Goal: Task Accomplishment & Management: Complete application form

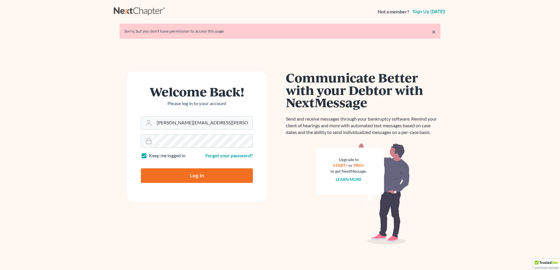
type input "[PERSON_NAME][EMAIL_ADDRESS][PERSON_NAME][PERSON_NAME][DOMAIN_NAME]"
click at [186, 175] on input "Log In" at bounding box center [197, 176] width 112 height 15
type input "Thinking..."
click at [180, 125] on input "Email Address" at bounding box center [203, 123] width 98 height 13
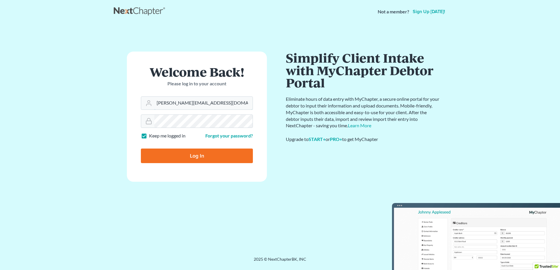
type input "sean@seulaw.com"
click at [183, 157] on input "Log In" at bounding box center [197, 156] width 112 height 15
type input "Thinking..."
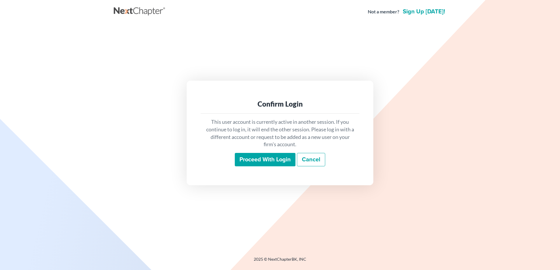
click at [250, 163] on input "Proceed with login" at bounding box center [265, 159] width 61 height 13
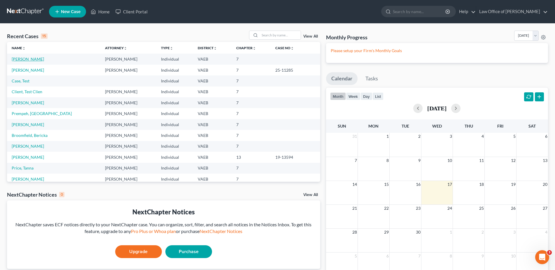
click at [22, 59] on link "[PERSON_NAME]" at bounding box center [28, 59] width 32 height 5
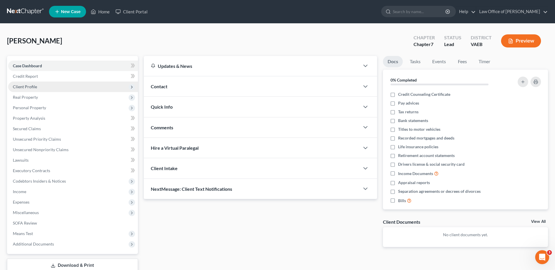
click at [28, 87] on span "Client Profile" at bounding box center [25, 86] width 24 height 5
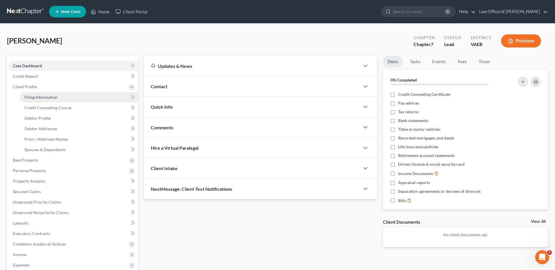
click at [37, 96] on span "Filing Information" at bounding box center [40, 97] width 33 height 5
select select "1"
select select "0"
select select "48"
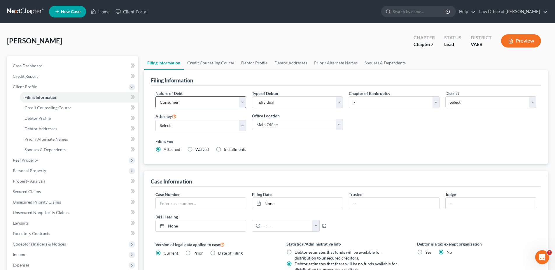
scroll to position [30, 0]
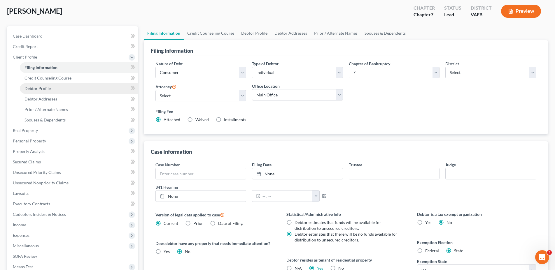
click at [45, 89] on span "Debtor Profile" at bounding box center [37, 88] width 26 height 5
select select "0"
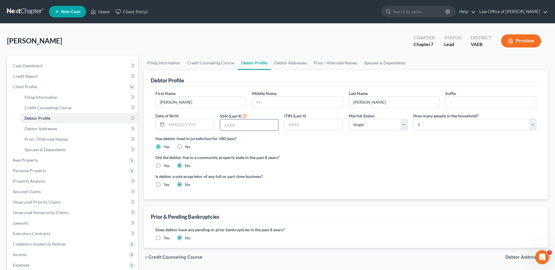
click at [225, 124] on input "text" at bounding box center [249, 125] width 58 height 11
type input "5788"
click at [520, 257] on span "Debtor Addresses" at bounding box center [524, 257] width 38 height 5
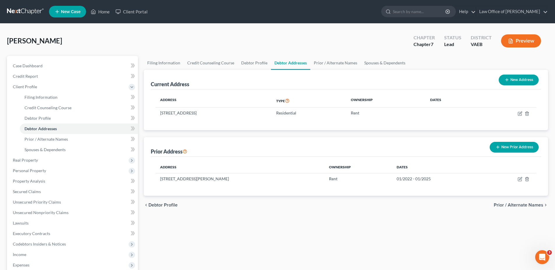
click at [533, 206] on span "Prior / Alternate Names" at bounding box center [519, 205] width 50 height 5
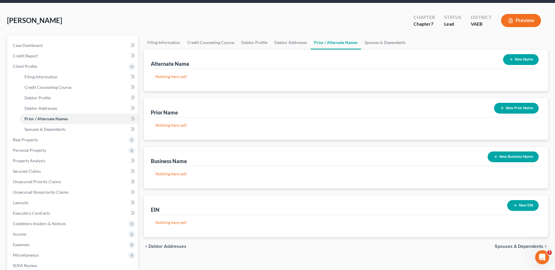
scroll to position [59, 0]
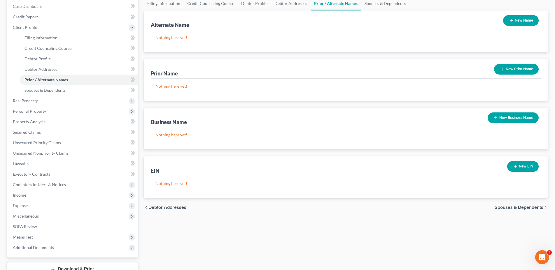
click at [519, 207] on span "Spouses & Dependents" at bounding box center [518, 207] width 49 height 5
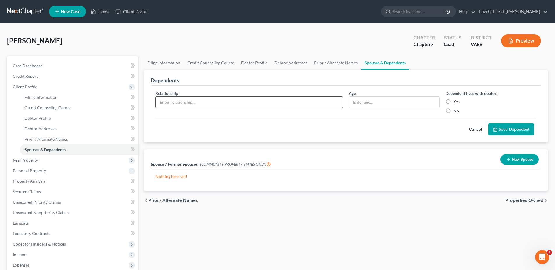
click at [271, 100] on input "text" at bounding box center [249, 102] width 187 height 11
type input "son"
type input "12"
click at [453, 102] on label "Yes" at bounding box center [456, 102] width 6 height 6
click at [456, 102] on input "Yes" at bounding box center [458, 101] width 4 height 4
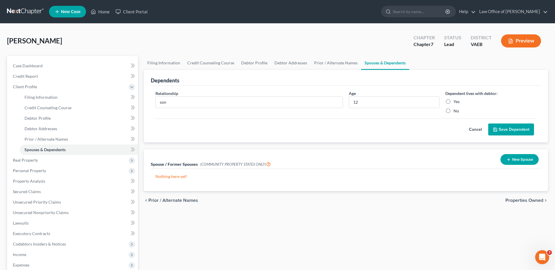
radio input "true"
click at [524, 201] on span "Properties Owned" at bounding box center [524, 200] width 38 height 5
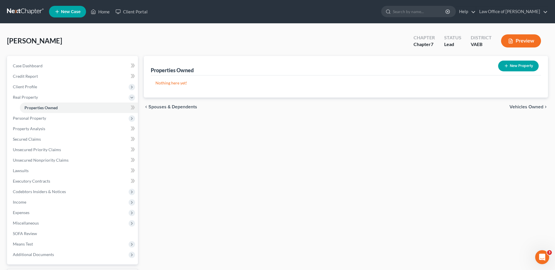
click at [519, 106] on span "Vehicles Owned" at bounding box center [526, 107] width 34 height 5
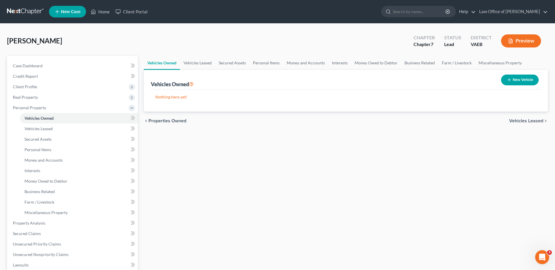
click at [514, 79] on button "New Vehicle" at bounding box center [520, 80] width 38 height 11
select select "0"
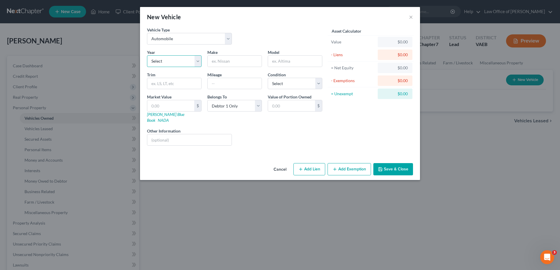
click at [147, 55] on select "Select 2026 2025 2024 2023 2022 2021 2020 2019 2018 2017 2016 2015 2014 2013 20…" at bounding box center [174, 61] width 55 height 12
select select "3"
click option "2023" at bounding box center [0, 0] width 0 height 0
click at [244, 63] on input "text" at bounding box center [235, 61] width 54 height 11
type input "Honda"
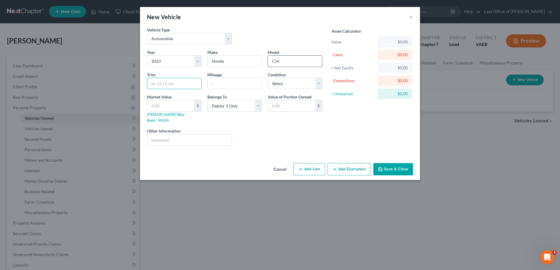
click at [284, 61] on input "Civi" at bounding box center [295, 61] width 54 height 11
type input "Civic"
click at [268, 78] on select "Select Excellent Very Good Good Fair Poor" at bounding box center [295, 84] width 55 height 12
select select "2"
click option "Good" at bounding box center [0, 0] width 0 height 0
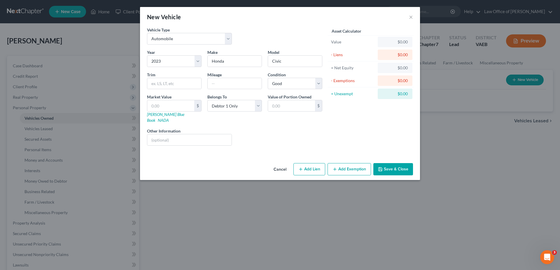
click at [387, 164] on button "Save & Close" at bounding box center [393, 169] width 40 height 12
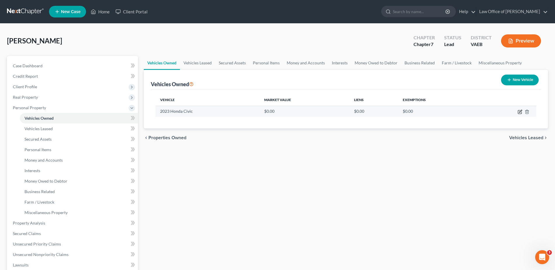
click at [520, 111] on icon "button" at bounding box center [520, 111] width 3 height 3
select select "0"
select select "3"
select select "2"
select select "0"
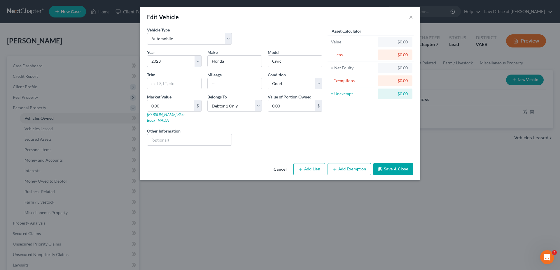
click at [388, 167] on button "Save & Close" at bounding box center [393, 169] width 40 height 12
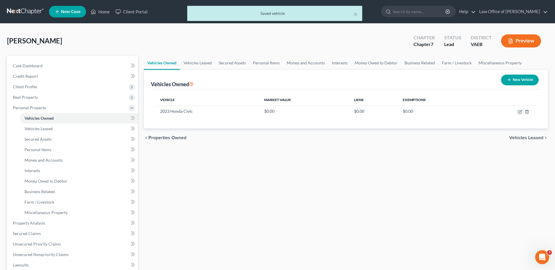
click at [516, 136] on span "Vehicles Leased" at bounding box center [526, 138] width 34 height 5
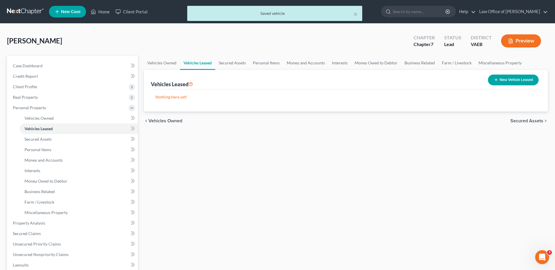
click at [518, 121] on span "Secured Assets" at bounding box center [526, 121] width 33 height 5
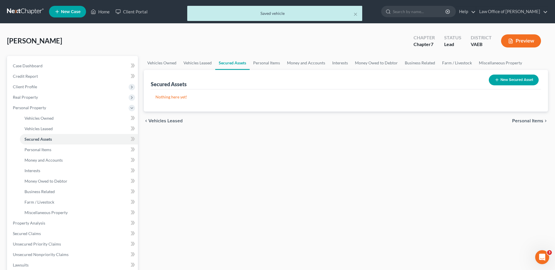
click at [518, 122] on span "Personal Items" at bounding box center [527, 121] width 31 height 5
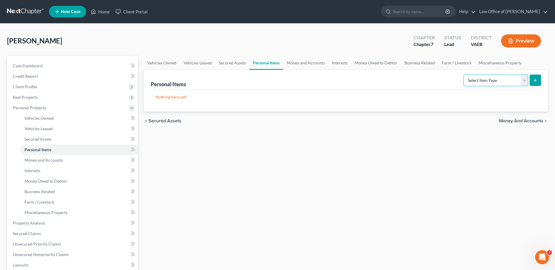
click at [463, 75] on select "Select Item Type Clothing Collectibles Of Value Electronics Firearms Household …" at bounding box center [495, 81] width 65 height 12
select select "clothing"
click option "Clothing" at bounding box center [0, 0] width 0 height 0
click at [537, 80] on icon "submit" at bounding box center [535, 80] width 5 height 5
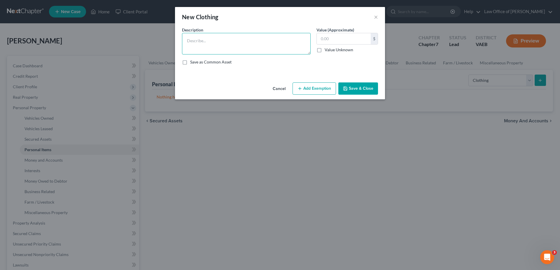
click at [212, 39] on textarea at bounding box center [246, 44] width 129 height 22
type textarea "10 shirts/blouses; 5 tee shirts; 5 pr. pants; sweater; 5 pr jeans; 2 pr. shorts…"
click at [333, 43] on input "text" at bounding box center [344, 38] width 54 height 11
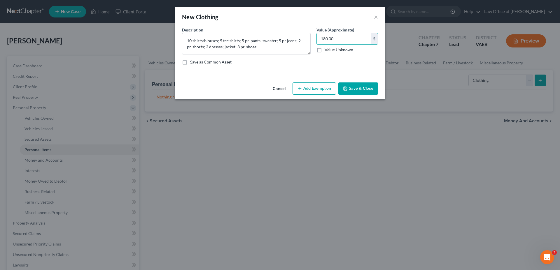
type input "180.00"
click at [319, 93] on button "Add Exemption" at bounding box center [313, 89] width 43 height 12
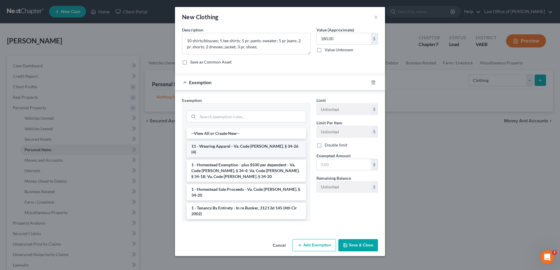
click at [238, 153] on li "11 - Wearing Apparel - Va. Code Ann. § 34-26 (4)" at bounding box center [246, 149] width 119 height 16
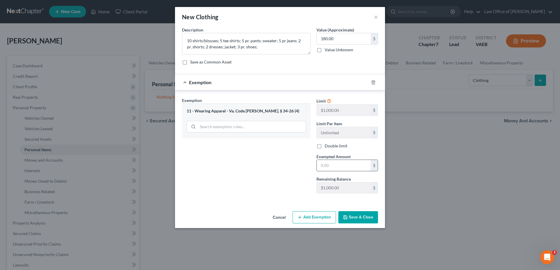
click at [333, 169] on input "text" at bounding box center [344, 165] width 54 height 11
type input "180"
click at [351, 220] on button "Save & Close" at bounding box center [358, 217] width 40 height 12
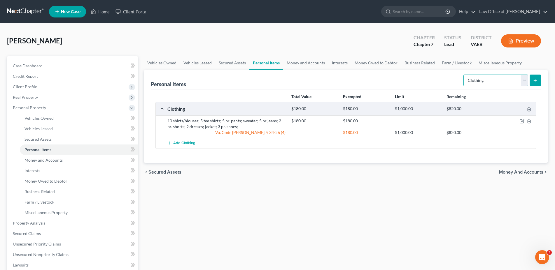
click at [463, 75] on select "Select Item Type Clothing Collectibles Of Value Electronics Firearms Household …" at bounding box center [495, 81] width 65 height 12
select select "household_goods"
click option "Household Goods" at bounding box center [0, 0] width 0 height 0
click at [463, 75] on select "Select Item Type Clothing Collectibles Of Value Electronics Firearms Household …" at bounding box center [495, 81] width 65 height 12
click option "Household Goods" at bounding box center [0, 0] width 0 height 0
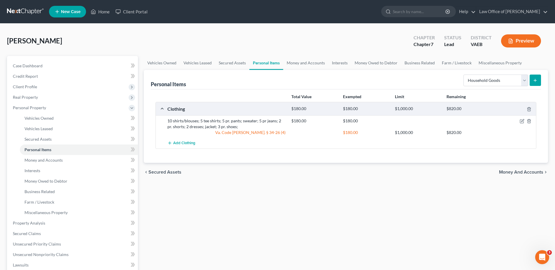
click at [535, 79] on icon "submit" at bounding box center [535, 80] width 5 height 5
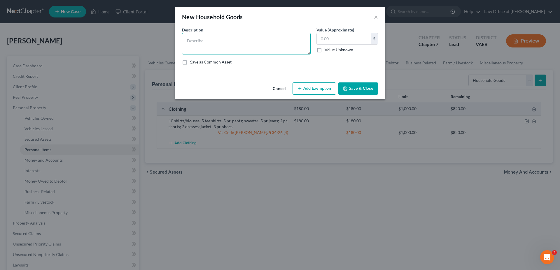
click at [211, 43] on textarea at bounding box center [246, 44] width 129 height 22
click at [236, 48] on textarea "couch; coffee table; end table; table and four dining chairs; lamp; bed; booksh…" at bounding box center [246, 44] width 129 height 22
click at [238, 48] on textarea "couch; coffee table; end table; table and four dining chairs; lamp; bed; booksh…" at bounding box center [246, 44] width 129 height 22
click at [240, 49] on textarea "couch; coffee table; end table; table and four dining chairs; lamp; bed; booksh…" at bounding box center [246, 44] width 129 height 22
click at [365, 181] on div "New Household Goods × An exemption set must first be selected from the Filing I…" at bounding box center [280, 135] width 560 height 270
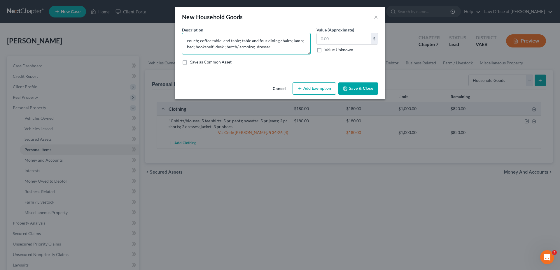
click at [237, 48] on textarea "couch; coffee table; end table; table and four dining chairs; lamp; bed; booksh…" at bounding box center [246, 44] width 129 height 22
click at [347, 38] on input "text" at bounding box center [344, 38] width 54 height 11
drag, startPoint x: 215, startPoint y: 47, endPoint x: 268, endPoint y: 45, distance: 52.8
click at [268, 45] on textarea "couch; coffee table; end table; table and four dining chairs; lamp; bed; booksh…" at bounding box center [246, 44] width 129 height 22
type textarea "couch; coffee table; end table; table and four dining chairs; lamp; bed; booksh…"
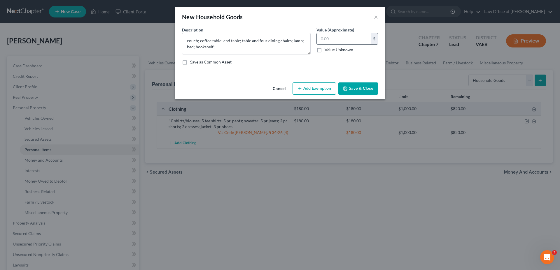
click at [320, 41] on input "text" at bounding box center [344, 38] width 54 height 11
type input "605.00"
click at [328, 92] on button "Add Exemption" at bounding box center [313, 89] width 43 height 12
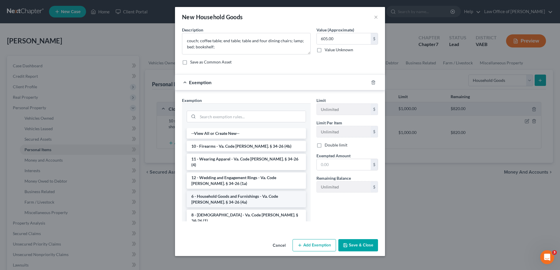
click at [216, 201] on li "6 - Household Goods and Furnishings - Va. Code Ann. § 34-26 (4a)" at bounding box center [246, 199] width 119 height 16
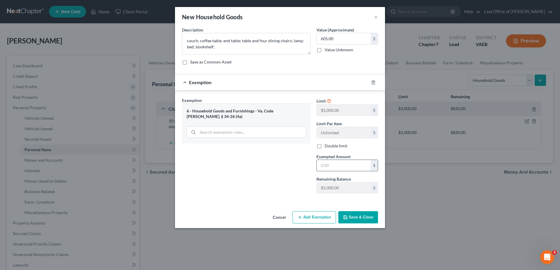
click at [330, 168] on input "text" at bounding box center [344, 165] width 54 height 11
type input "605.00"
click at [353, 222] on button "Save & Close" at bounding box center [358, 217] width 40 height 12
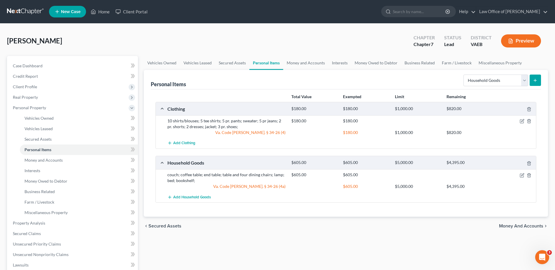
click at [524, 175] on div at bounding box center [515, 175] width 41 height 6
click at [520, 176] on icon "button" at bounding box center [521, 175] width 3 height 3
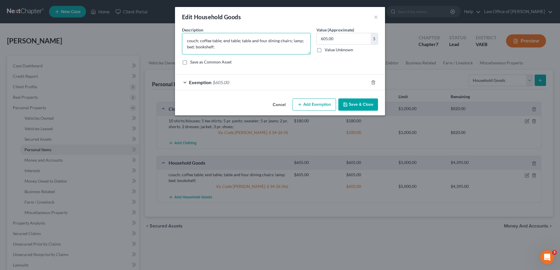
click at [227, 48] on textarea "couch; coffee table; end table; table and four dining chairs; lamp; bed; booksh…" at bounding box center [246, 44] width 129 height 22
type textarea "couch; coffee table; end table; table and four dining chairs; lamp; bed; booksh…"
drag, startPoint x: 335, startPoint y: 40, endPoint x: 346, endPoint y: 38, distance: 11.3
click at [346, 38] on input "605.00" at bounding box center [344, 38] width 54 height 11
click at [324, 38] on input "605.00" at bounding box center [344, 38] width 54 height 11
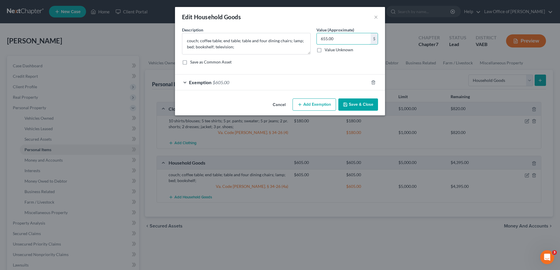
type input "655.00"
click at [204, 85] on span "Exemption" at bounding box center [200, 83] width 22 height 6
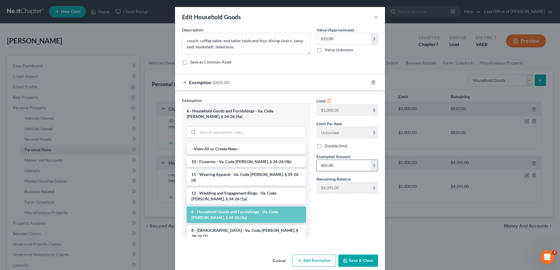
click at [322, 170] on input "605.00" at bounding box center [344, 165] width 54 height 11
type input "655.00"
click at [353, 262] on button "Save & Close" at bounding box center [358, 261] width 40 height 12
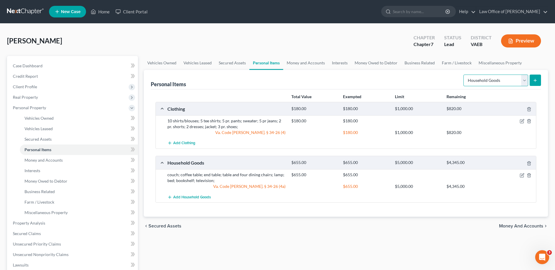
click at [463, 75] on select "Select Item Type Clothing Collectibles Of Value Electronics Firearms Household …" at bounding box center [495, 81] width 65 height 12
select select "electronics"
click option "Electronics" at bounding box center [0, 0] width 0 height 0
click at [537, 77] on button "submit" at bounding box center [534, 80] width 11 height 11
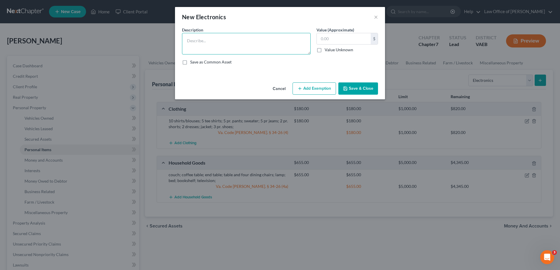
click at [229, 43] on textarea at bounding box center [246, 44] width 129 height 22
type textarea "home computer"
type input "100"
click at [318, 91] on button "Add Exemption" at bounding box center [313, 89] width 43 height 12
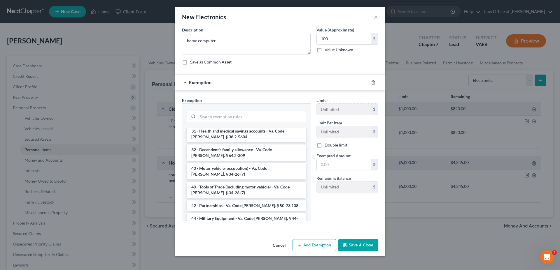
scroll to position [803, 0]
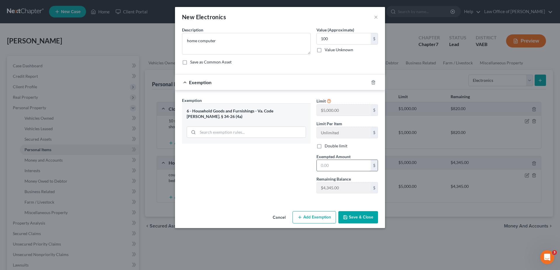
click at [338, 171] on input "text" at bounding box center [344, 165] width 54 height 11
type input "100"
click at [360, 223] on button "Save & Close" at bounding box center [358, 217] width 40 height 12
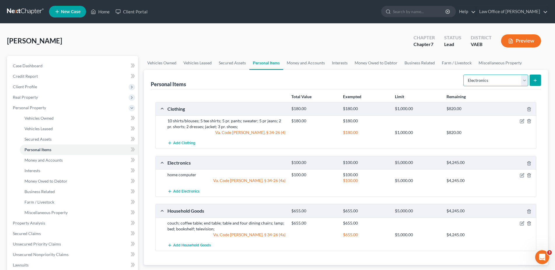
click at [463, 75] on select "Select Item Type Clothing Collectibles Of Value Electronics Firearms Household …" at bounding box center [495, 81] width 65 height 12
select select "other"
click option "Other" at bounding box center [0, 0] width 0 height 0
click at [537, 80] on icon "submit" at bounding box center [535, 80] width 5 height 5
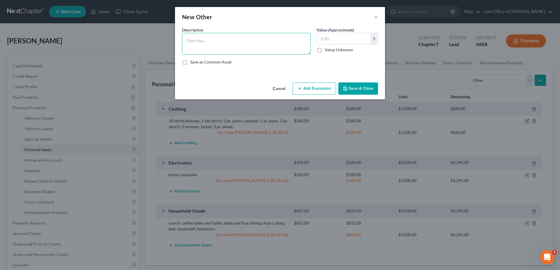
click at [234, 43] on textarea at bounding box center [246, 44] width 129 height 22
click at [188, 42] on textarea "Books" at bounding box center [246, 44] width 129 height 22
type textarea "20 assorted Books"
click at [323, 95] on button "Add Exemption" at bounding box center [313, 89] width 43 height 12
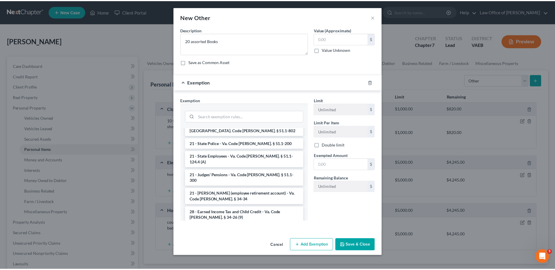
scroll to position [623, 0]
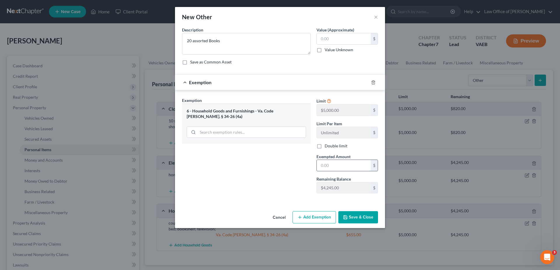
click at [340, 170] on input "text" at bounding box center [344, 165] width 54 height 11
type input "50"
click at [341, 41] on input "text" at bounding box center [344, 38] width 54 height 11
type input "50"
click at [351, 223] on button "Save & Close" at bounding box center [358, 217] width 40 height 12
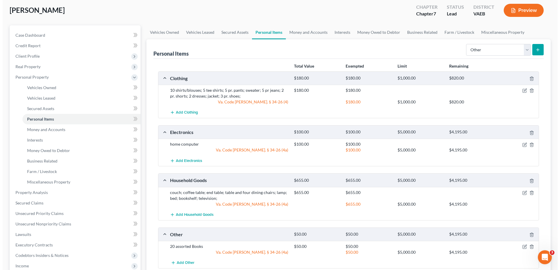
scroll to position [30, 0]
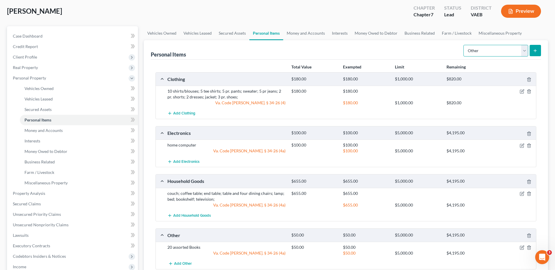
click at [463, 45] on select "Select Item Type Clothing Collectibles Of Value Electronics Firearms Household …" at bounding box center [495, 51] width 65 height 12
select select "jewelry"
click option "Jewelry" at bounding box center [0, 0] width 0 height 0
click at [533, 48] on icon "submit" at bounding box center [535, 50] width 5 height 5
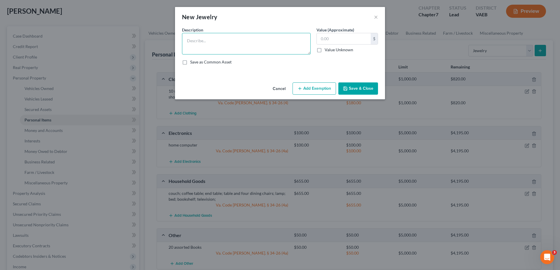
click at [205, 47] on textarea at bounding box center [246, 44] width 129 height 22
type textarea "3 costumer rings"
click at [336, 40] on input "text" at bounding box center [344, 38] width 54 height 11
type input "25.00"
click at [320, 95] on button "Add Exemption" at bounding box center [313, 89] width 43 height 12
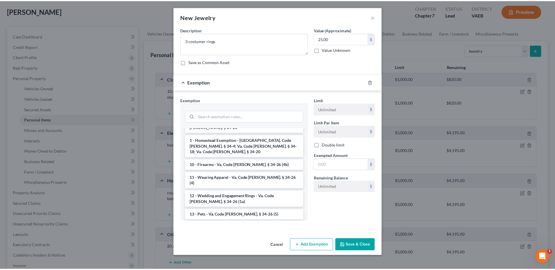
scroll to position [210, 0]
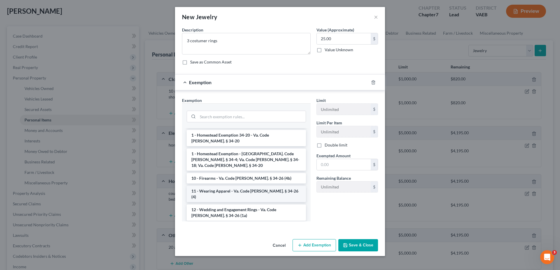
click at [267, 186] on li "11 - Wearing Apparel - Va. Code Ann. § 34-26 (4)" at bounding box center [246, 194] width 119 height 16
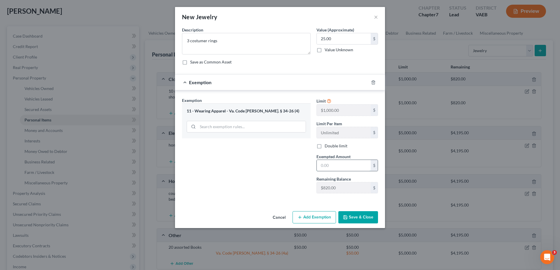
click at [336, 168] on input "text" at bounding box center [344, 165] width 54 height 11
type input "25"
click at [353, 224] on button "Save & Close" at bounding box center [358, 217] width 40 height 12
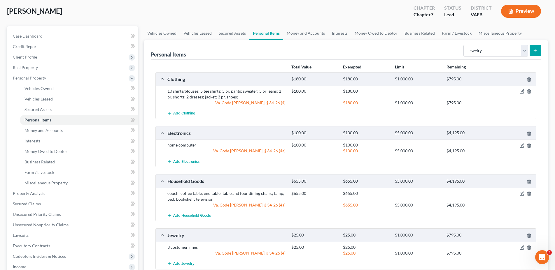
scroll to position [144, 0]
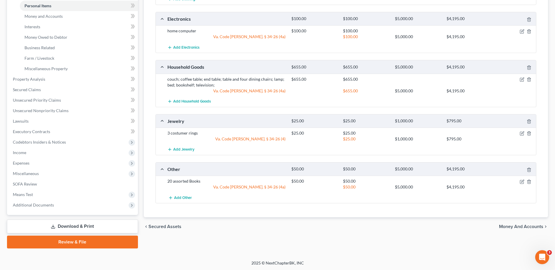
click at [520, 225] on span "Money and Accounts" at bounding box center [521, 226] width 44 height 5
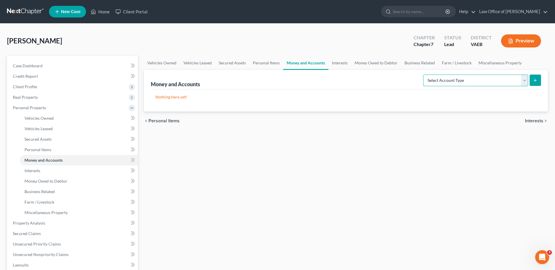
click at [423, 75] on select "Select Account Type Brokerage Cash on Hand Certificates of Deposit Checking Acc…" at bounding box center [475, 81] width 105 height 12
select select "checking"
click option "Checking Account" at bounding box center [0, 0] width 0 height 0
click at [532, 82] on button "submit" at bounding box center [534, 80] width 11 height 11
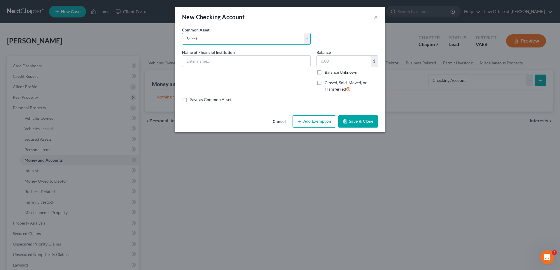
click at [182, 33] on select "Select United Bank VIP Interest Checking ending 4626" at bounding box center [246, 39] width 129 height 12
click at [224, 40] on select "Select United Bank VIP Interest Checking ending 4626" at bounding box center [246, 39] width 129 height 12
click at [217, 63] on input "text" at bounding box center [246, 61] width 128 height 11
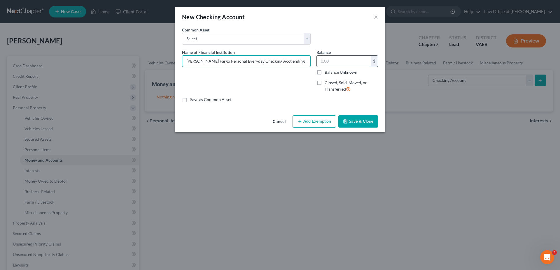
type input "Wells Fargo Personal Everyday Checking Acct ending 6042"
click at [347, 63] on input "text" at bounding box center [344, 61] width 54 height 11
type input "936.82"
click at [309, 123] on button "Add Exemption" at bounding box center [313, 121] width 43 height 12
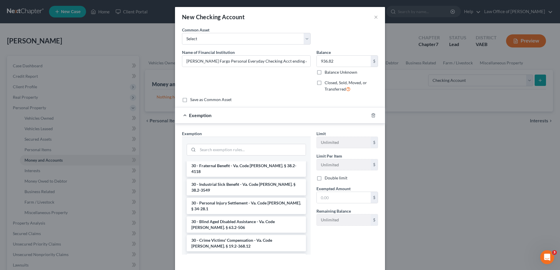
scroll to position [535, 0]
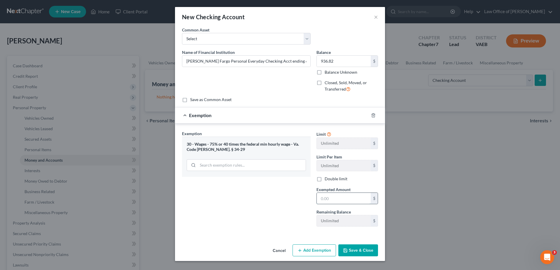
click at [338, 200] on input "text" at bounding box center [344, 198] width 54 height 11
type input "936.85"
click at [313, 248] on button "Add Exemption" at bounding box center [313, 251] width 43 height 12
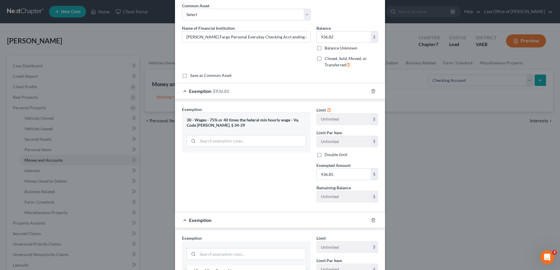
scroll to position [59, 0]
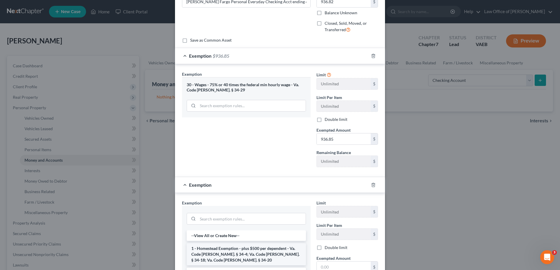
click at [253, 251] on li "1 - Homestead Exemption - plus $500 per dependent - Va. Code Ann. § 34-4; Va. C…" at bounding box center [246, 254] width 119 height 22
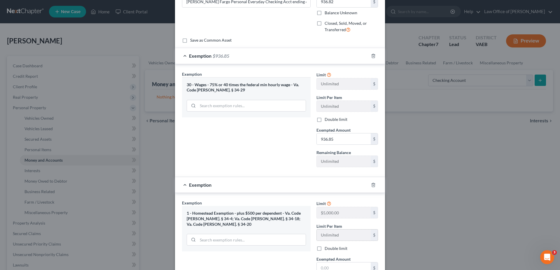
scroll to position [89, 0]
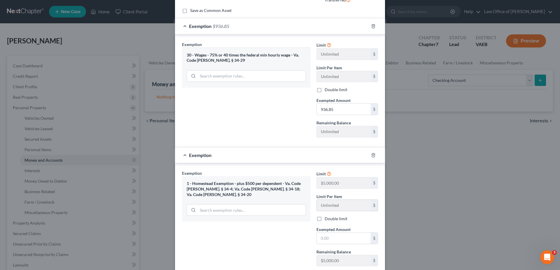
click at [333, 235] on input "text" at bounding box center [344, 238] width 54 height 11
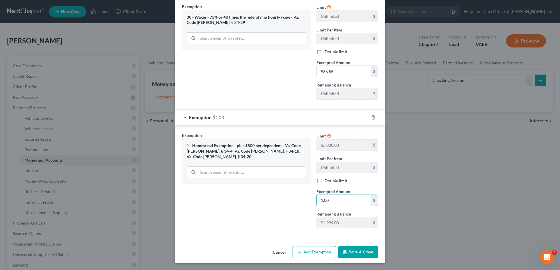
type input "1.00"
click at [362, 253] on button "Save & Close" at bounding box center [358, 252] width 40 height 12
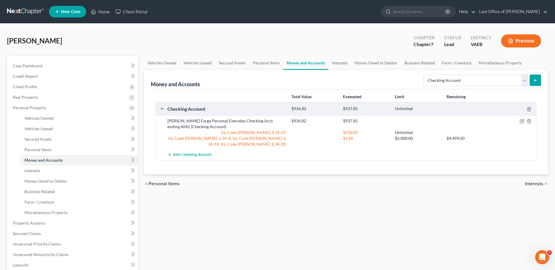
click at [527, 183] on span "Interests" at bounding box center [534, 184] width 18 height 5
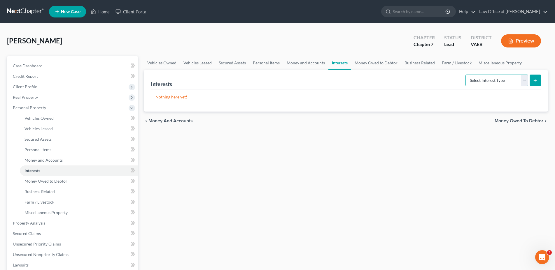
click at [465, 75] on select "Select Interest Type 401K Annuity Bond Education IRA Government Bond Government…" at bounding box center [496, 81] width 63 height 12
select select "401k"
click option "401K" at bounding box center [0, 0] width 0 height 0
click at [534, 82] on icon "submit" at bounding box center [535, 80] width 5 height 5
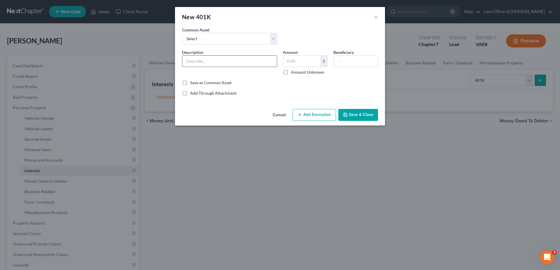
click at [208, 59] on input "text" at bounding box center [229, 61] width 94 height 11
type input "401K acct ending 2811"
click at [302, 58] on input "text" at bounding box center [301, 61] width 37 height 11
type input "2,260.00"
click at [315, 114] on button "Add Exemption" at bounding box center [313, 115] width 43 height 12
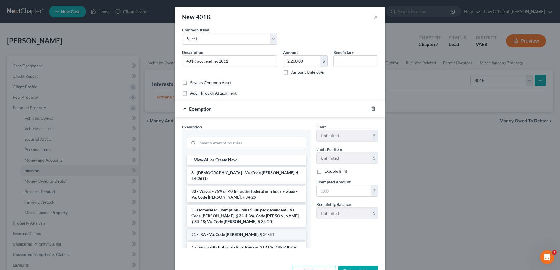
click at [228, 229] on li "21 - IRA - Va. Code Ann. § 34-34" at bounding box center [246, 234] width 119 height 10
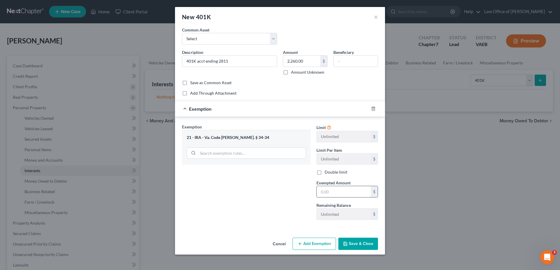
click at [334, 192] on input "text" at bounding box center [344, 191] width 54 height 11
type input "2,260.00"
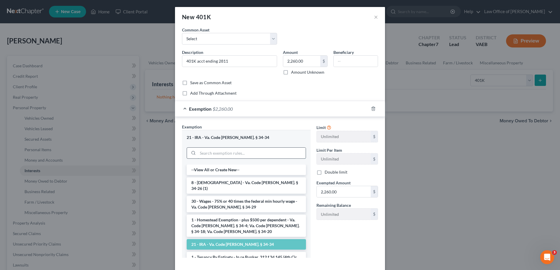
click at [252, 156] on input "search" at bounding box center [252, 153] width 108 height 11
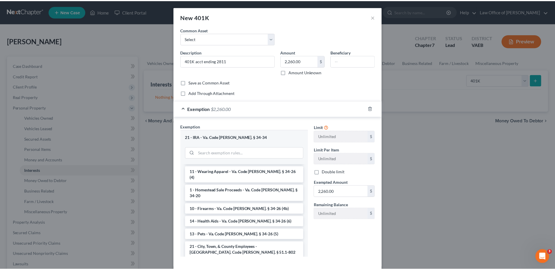
scroll to position [555, 0]
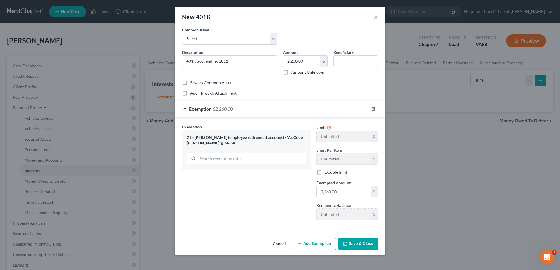
click at [358, 243] on button "Save & Close" at bounding box center [358, 244] width 40 height 12
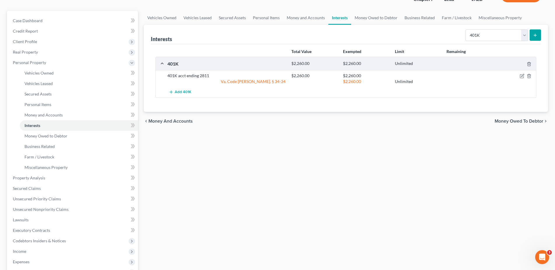
scroll to position [30, 0]
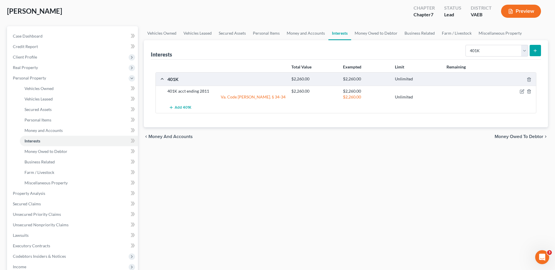
click at [518, 138] on span "Money Owed to Debtor" at bounding box center [518, 136] width 49 height 5
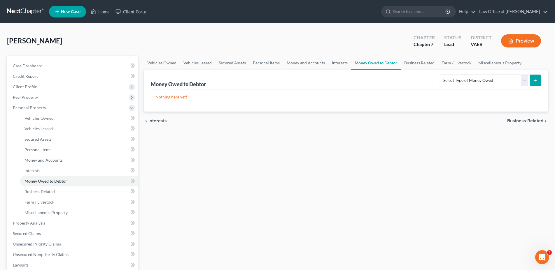
click at [522, 122] on span "Business Related" at bounding box center [525, 121] width 36 height 5
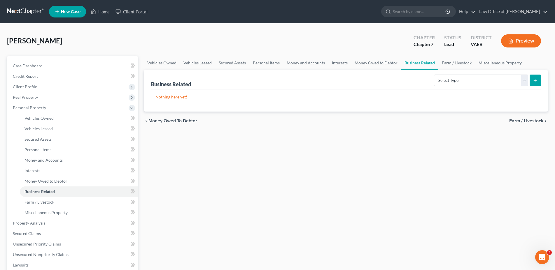
click at [522, 122] on span "Farm / Livestock" at bounding box center [526, 121] width 34 height 5
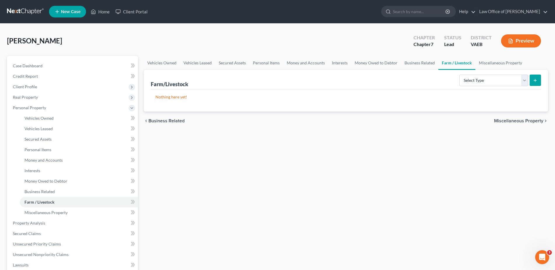
click at [522, 122] on span "Miscellaneous Property" at bounding box center [518, 121] width 49 height 5
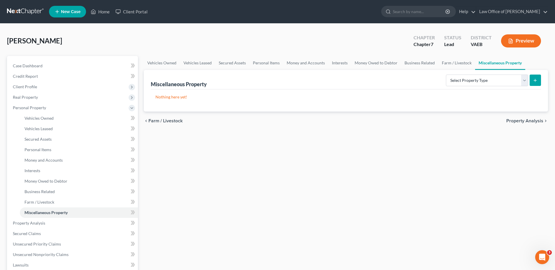
click at [522, 122] on span "Property Analysis" at bounding box center [524, 121] width 37 height 5
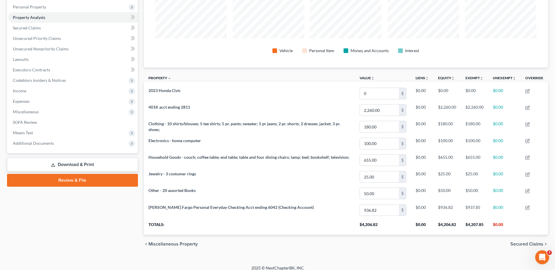
scroll to position [106, 0]
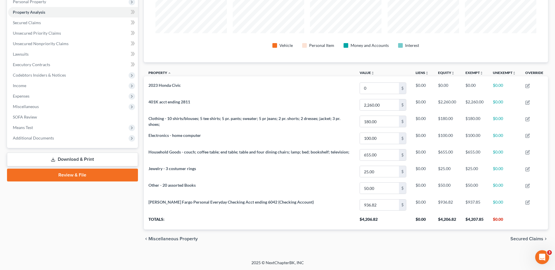
click at [521, 239] on span "Secured Claims" at bounding box center [526, 239] width 33 height 5
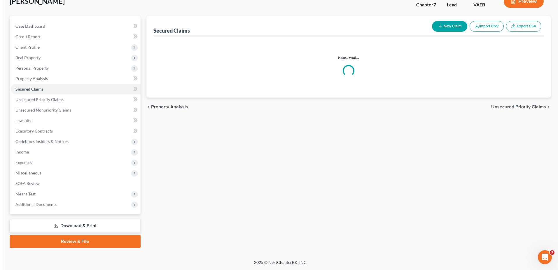
scroll to position [39, 0]
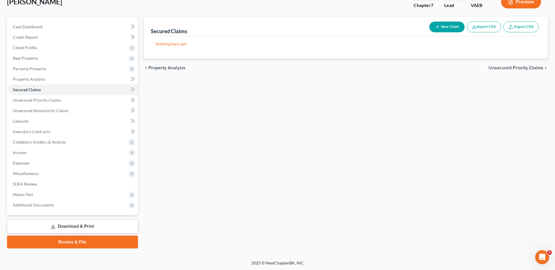
click at [451, 28] on button "New Claim" at bounding box center [446, 27] width 35 height 11
select select "0"
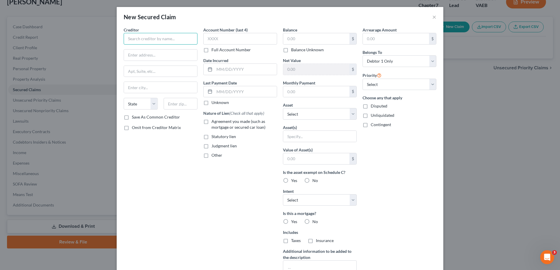
click at [157, 43] on input "text" at bounding box center [161, 39] width 74 height 12
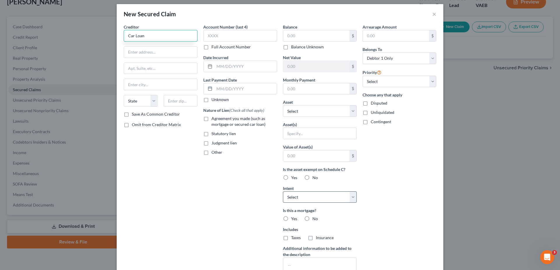
scroll to position [0, 0]
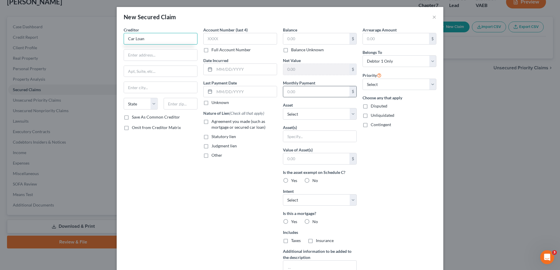
type input "Car Loan"
click at [295, 93] on input "text" at bounding box center [316, 91] width 66 height 11
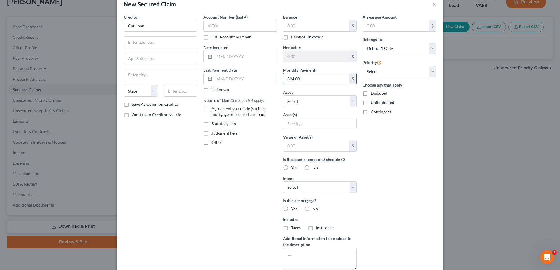
scroll to position [30, 0]
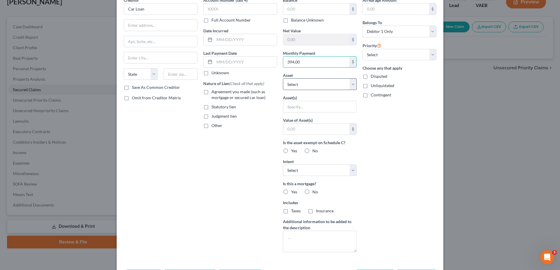
type input "394.00"
click at [283, 78] on select "Select Other Multiple Assets 2023 Honda Civic - $0.0 Electronics - home compute…" at bounding box center [320, 84] width 74 height 12
select select "2"
click option "2023 Honda Civic - $0.0" at bounding box center [0, 0] width 0 height 0
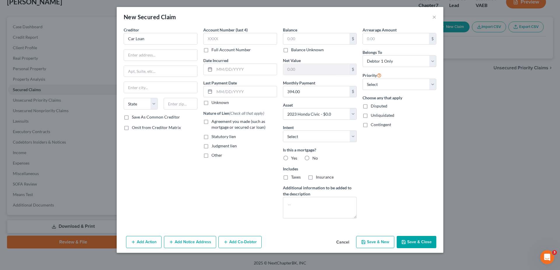
click at [291, 160] on label "Yes" at bounding box center [294, 158] width 6 height 6
click at [293, 159] on input "Yes" at bounding box center [295, 157] width 4 height 4
radio input "true"
click at [283, 131] on select "Select Surrender Redeem Reaffirm Avoid Other" at bounding box center [320, 137] width 74 height 12
select select "4"
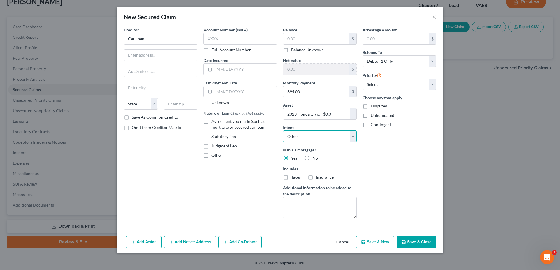
click option "Other" at bounding box center [0, 0] width 0 height 0
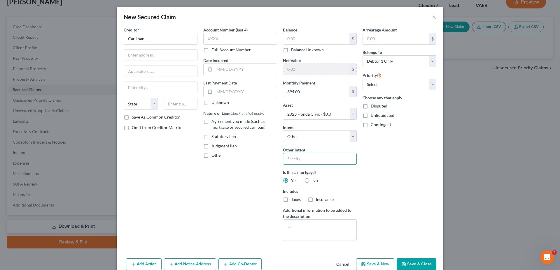
click at [308, 159] on input "text" at bounding box center [320, 159] width 74 height 12
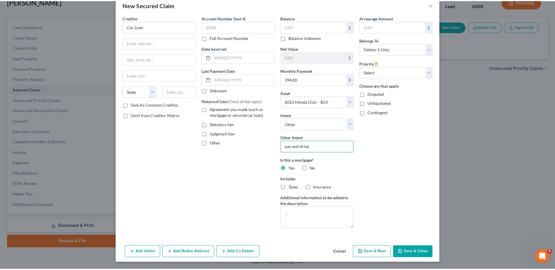
scroll to position [17, 0]
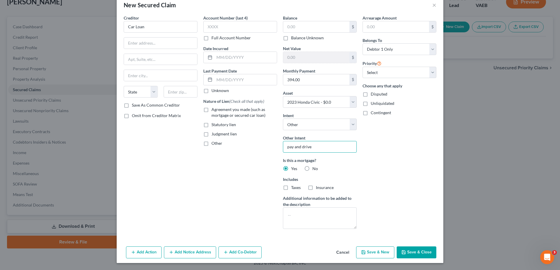
type input "pay and drive"
click at [414, 250] on button "Save & Close" at bounding box center [416, 253] width 40 height 12
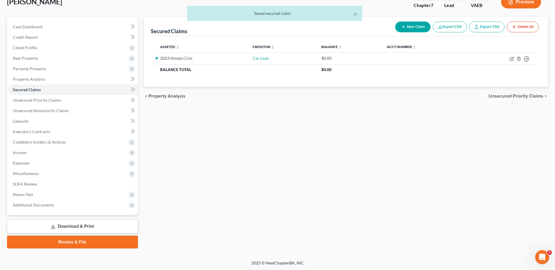
click at [526, 97] on span "Unsecured Priority Claims" at bounding box center [515, 96] width 55 height 5
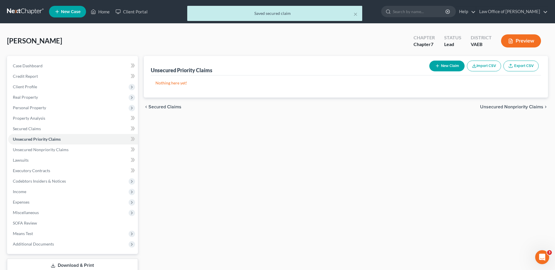
click at [515, 106] on span "Unsecured Nonpriority Claims" at bounding box center [511, 107] width 63 height 5
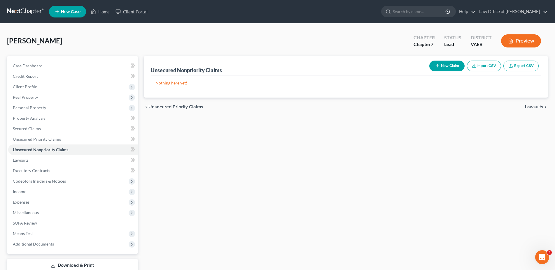
click at [446, 68] on button "New Claim" at bounding box center [446, 66] width 35 height 11
select select "0"
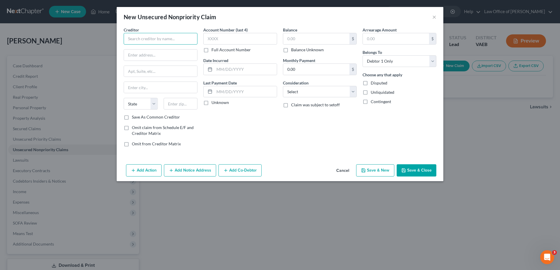
click at [148, 39] on input "text" at bounding box center [161, 39] width 74 height 12
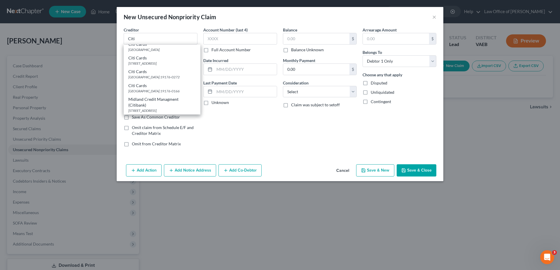
scroll to position [57, 0]
click at [159, 91] on div "PO Box 70166, Philadelphia, PA 19176-0166" at bounding box center [161, 91] width 67 height 5
type input "Citi Cards"
type input "PO Box 70166"
type input "Philadelphia"
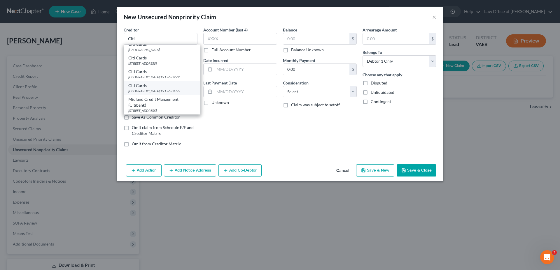
select select "39"
type input "19176-0166"
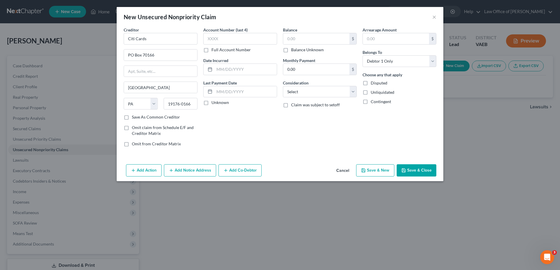
scroll to position [0, 0]
click at [234, 38] on input "text" at bounding box center [240, 39] width 74 height 12
type input "6804"
click at [293, 38] on input "text" at bounding box center [316, 38] width 66 height 11
type input "12,023.92"
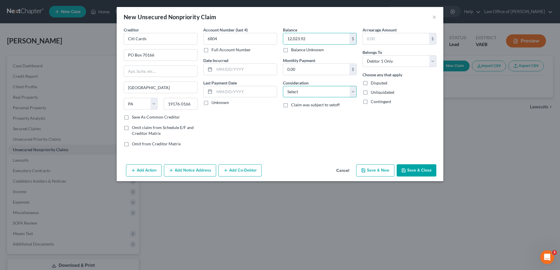
click at [283, 86] on select "Select Cable / Satellite Services Collection Agency Credit Card Debt Debt Couns…" at bounding box center [320, 92] width 74 height 12
select select "2"
click option "Credit Card Debt" at bounding box center [0, 0] width 0 height 0
click at [370, 172] on button "Save & New" at bounding box center [375, 170] width 38 height 12
select select "0"
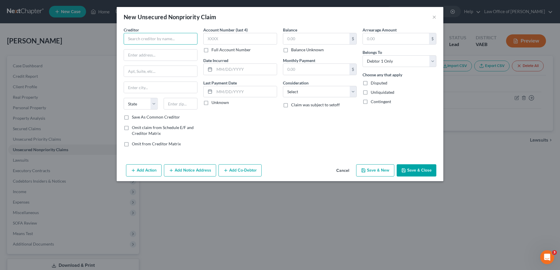
click at [174, 41] on input "text" at bounding box center [161, 39] width 74 height 12
type input "D"
click at [174, 41] on input "Discover" at bounding box center [161, 39] width 74 height 12
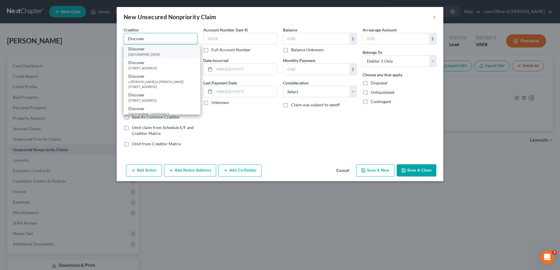
type input "Discover"
click at [166, 54] on div "PO Box 71242, Charlotte, NC 28272" at bounding box center [161, 54] width 67 height 5
type input "PO Box 71242"
type input "Charlotte"
select select "28"
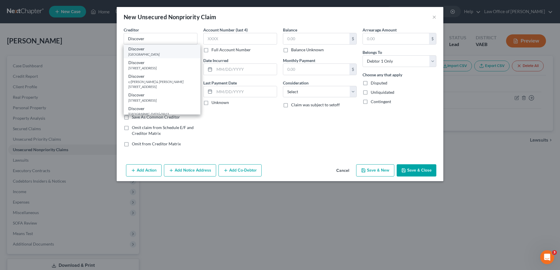
type input "28272"
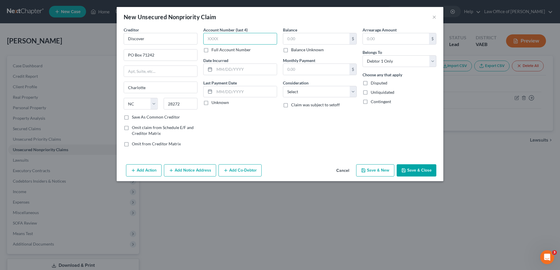
click at [215, 39] on input "text" at bounding box center [240, 39] width 74 height 12
type input "4467"
click at [294, 37] on input "text" at bounding box center [316, 38] width 66 height 11
type input "2,521.20"
click at [283, 86] on select "Select Cable / Satellite Services Collection Agency Credit Card Debt Debt Couns…" at bounding box center [320, 92] width 74 height 12
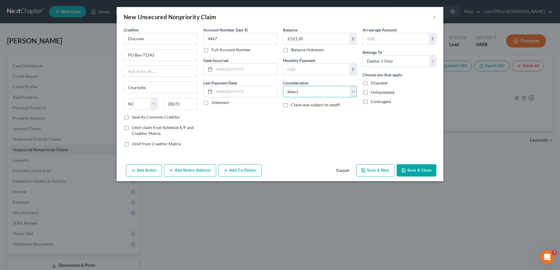
select select "2"
click option "Credit Card Debt" at bounding box center [0, 0] width 0 height 0
click at [382, 170] on button "Save & New" at bounding box center [375, 170] width 38 height 12
select select "0"
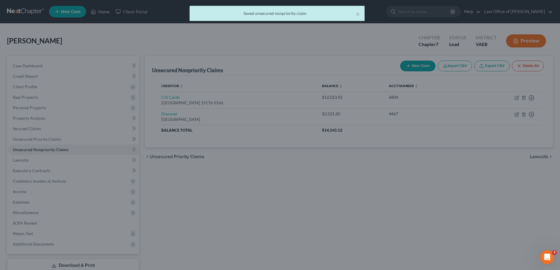
type input "0.00"
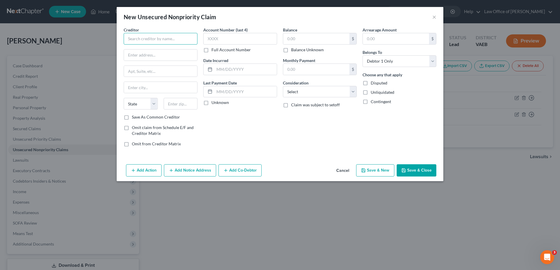
click at [161, 38] on input "text" at bounding box center [161, 39] width 74 height 12
click at [161, 38] on input "Wells Fargo" at bounding box center [161, 39] width 74 height 12
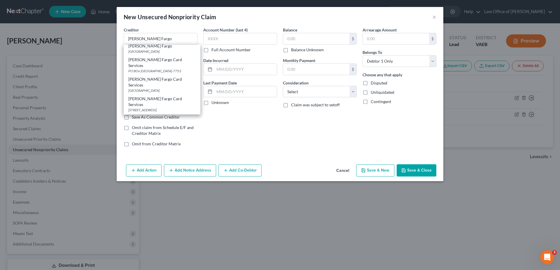
scroll to position [4, 0]
click at [165, 115] on div "Wells Fargo Card Services" at bounding box center [161, 121] width 67 height 12
type input "Wells Fargo Card Services"
type input "PO Box 10347"
type input "Des Moines"
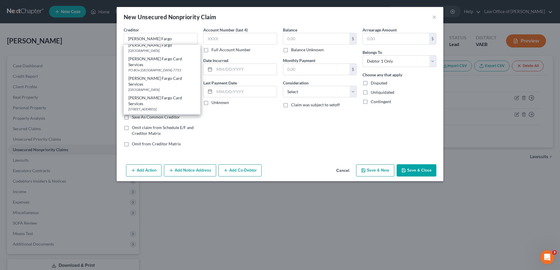
select select "16"
type input "10347"
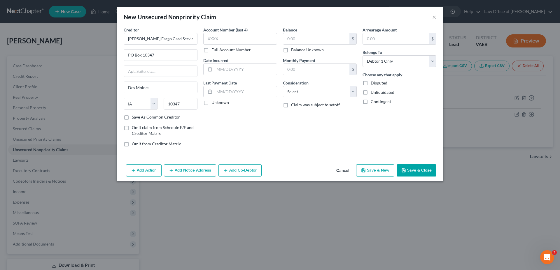
scroll to position [0, 0]
click at [223, 36] on input "text" at bounding box center [240, 39] width 74 height 12
type input "8344"
click at [313, 38] on input "text" at bounding box center [316, 38] width 66 height 11
type input "10,521.30"
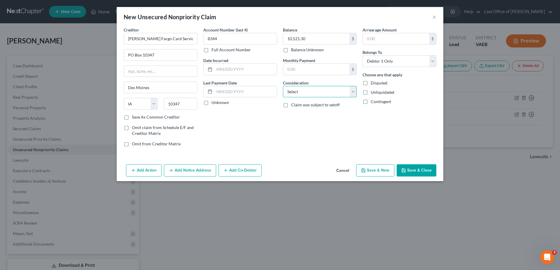
click at [283, 86] on select "Select Cable / Satellite Services Collection Agency Credit Card Debt Debt Couns…" at bounding box center [320, 92] width 74 height 12
select select "2"
click option "Credit Card Debt" at bounding box center [0, 0] width 0 height 0
click at [409, 169] on button "Save & Close" at bounding box center [416, 170] width 40 height 12
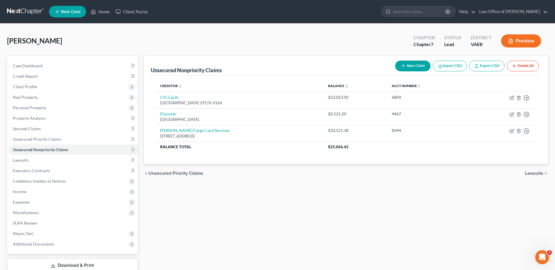
click at [534, 173] on span "Lawsuits" at bounding box center [534, 173] width 18 height 5
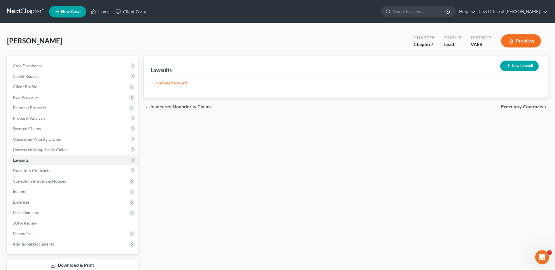
click at [538, 105] on span "Executory Contracts" at bounding box center [522, 107] width 42 height 5
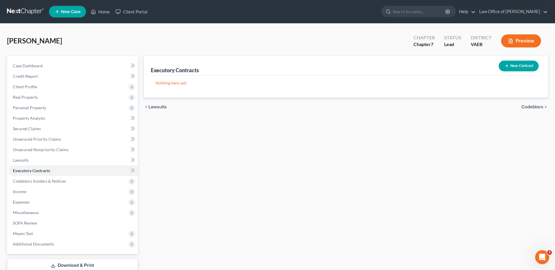
click at [530, 107] on span "Codebtors" at bounding box center [532, 107] width 22 height 5
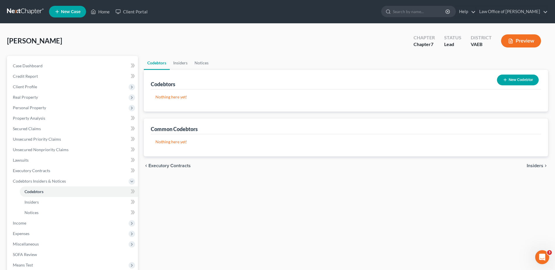
click at [532, 165] on span "Insiders" at bounding box center [535, 166] width 17 height 5
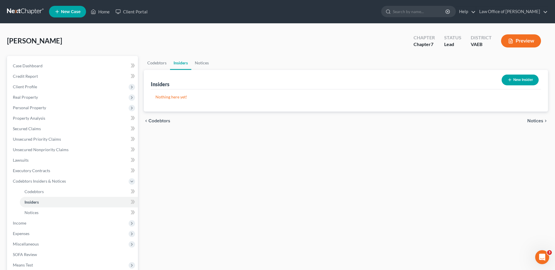
click at [537, 121] on span "Notices" at bounding box center [535, 121] width 16 height 5
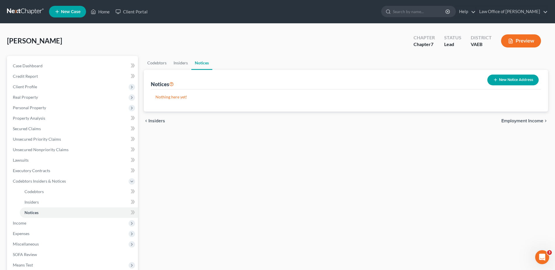
click at [524, 120] on span "Employment Income" at bounding box center [522, 121] width 42 height 5
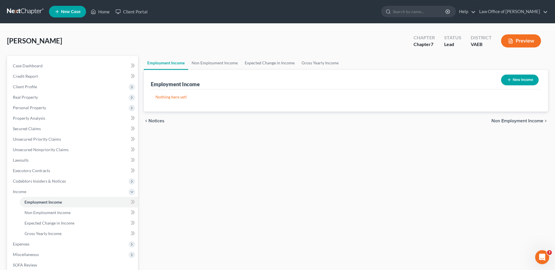
click at [506, 80] on button "New Income" at bounding box center [520, 80] width 38 height 11
select select "0"
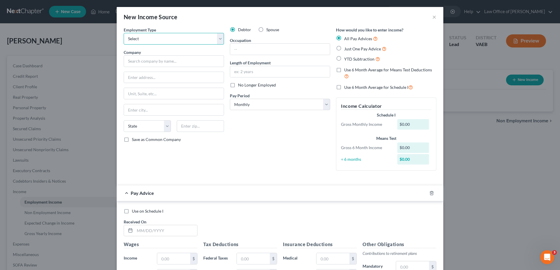
click at [124, 33] on select "Select Full or Part Time Employment Self Employment" at bounding box center [174, 39] width 100 height 12
click at [210, 21] on div "New Income Source ×" at bounding box center [280, 17] width 327 height 20
click at [124, 33] on select "Select Full or Part Time Employment Self Employment" at bounding box center [174, 39] width 100 height 12
select select "0"
click option "Full or Part Time Employment" at bounding box center [0, 0] width 0 height 0
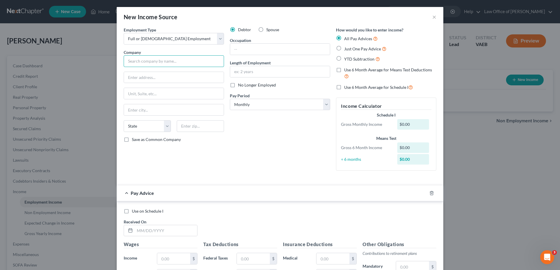
click at [148, 64] on input "text" at bounding box center [174, 61] width 100 height 12
type input "Sheetz"
type input "57006th Avenue"
type input "Altoon"
select select "39"
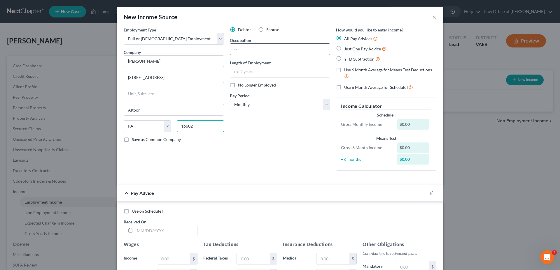
type input "16602"
type input "Altoona"
click at [234, 49] on input "text" at bounding box center [280, 49] width 100 height 11
type input "manager"
click at [230, 99] on select "Select Monthly Twice Monthly Every Other Week Weekly" at bounding box center [280, 105] width 100 height 12
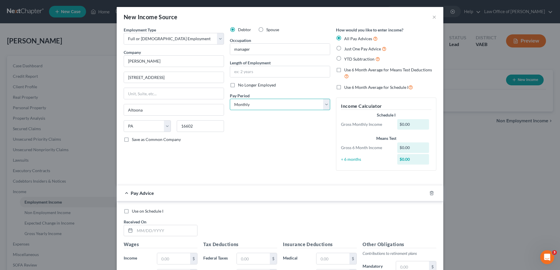
select select "2"
click option "Every Other Week" at bounding box center [0, 0] width 0 height 0
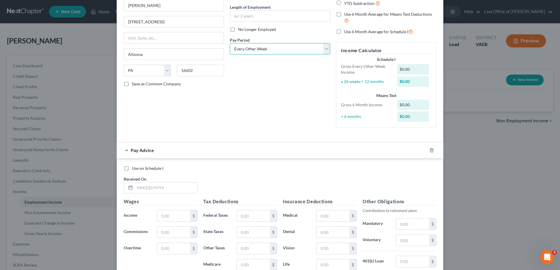
scroll to position [59, 0]
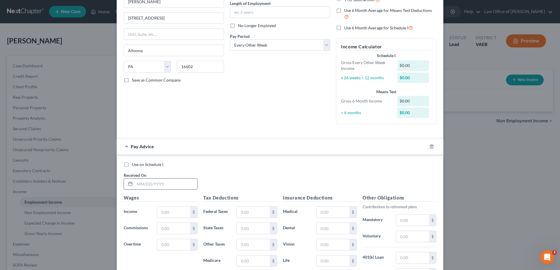
click at [163, 186] on input "text" at bounding box center [166, 184] width 62 height 11
click at [230, 39] on select "Select Monthly Twice Monthly Every Other Week Weekly" at bounding box center [280, 45] width 100 height 12
click at [321, 31] on div "Debtor Spouse Occupation manager Length of Employment No Longer Employed Pay Pe…" at bounding box center [280, 48] width 106 height 162
click at [178, 186] on input "text" at bounding box center [166, 184] width 62 height 11
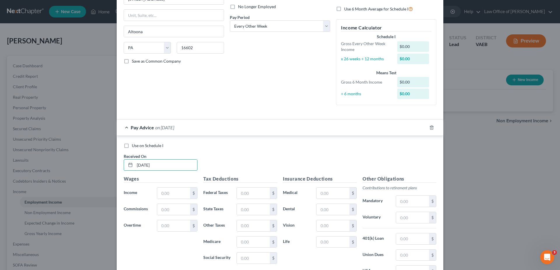
scroll to position [89, 0]
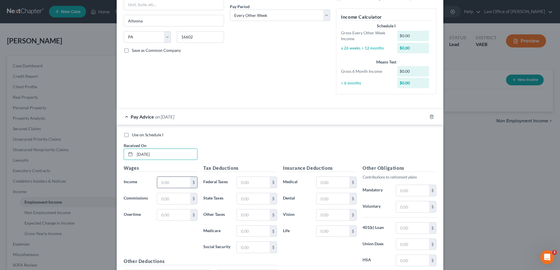
type input "07/18/2025"
click at [164, 182] on input "text" at bounding box center [173, 182] width 33 height 11
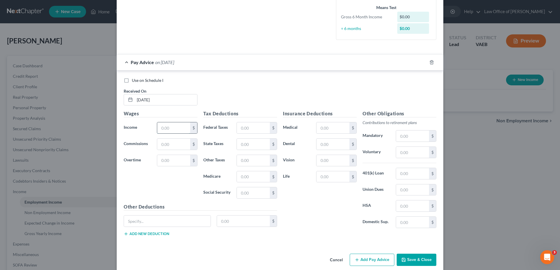
scroll to position [149, 0]
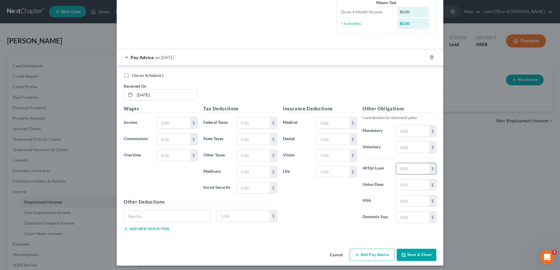
click at [420, 170] on input "text" at bounding box center [412, 168] width 33 height 11
type input "26.75"
click at [403, 149] on input "text" at bounding box center [412, 147] width 33 height 11
type input "88.55"
click at [334, 171] on input "text" at bounding box center [332, 171] width 33 height 11
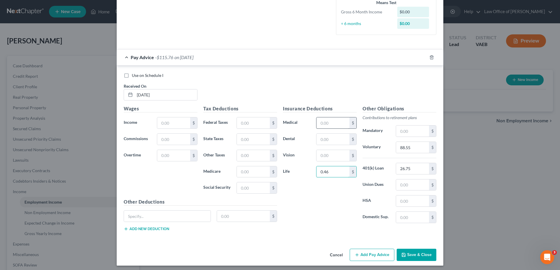
type input "0.46"
click at [332, 122] on input "text" at bounding box center [332, 122] width 33 height 11
type input "88.86"
click at [329, 153] on input "text" at bounding box center [332, 155] width 33 height 11
type input "4.23"
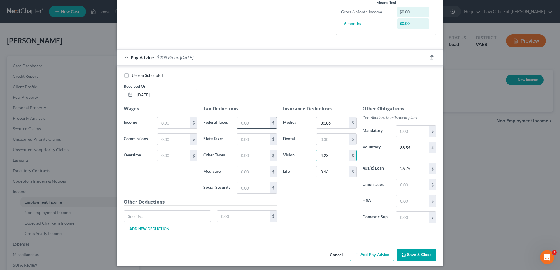
click at [237, 124] on input "text" at bounding box center [253, 122] width 33 height 11
type input "49.65"
click at [246, 172] on input "text" at bounding box center [253, 171] width 33 height 11
type input "30.71"
click at [252, 187] on input "text" at bounding box center [253, 188] width 33 height 11
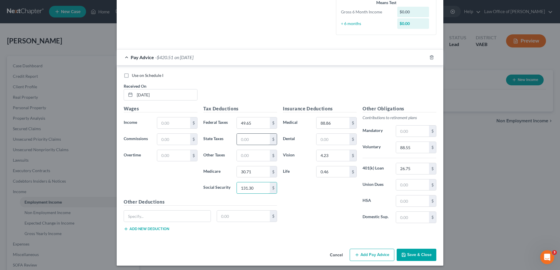
type input "131.30"
click at [248, 138] on input "text" at bounding box center [253, 139] width 33 height 11
type input "87.42"
click at [173, 124] on input "text" at bounding box center [173, 122] width 33 height 11
click at [178, 192] on div "Wages Income * 1,702.32 $ Commissions $ Overtime $" at bounding box center [161, 151] width 80 height 93
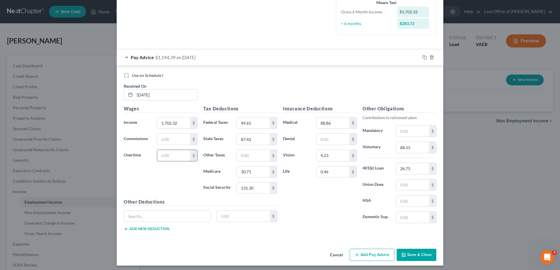
click at [171, 155] on input "text" at bounding box center [173, 155] width 33 height 11
drag, startPoint x: 177, startPoint y: 122, endPoint x: 149, endPoint y: 121, distance: 27.7
click at [157, 121] on input "1,702.32" at bounding box center [173, 122] width 33 height 11
drag, startPoint x: 180, startPoint y: 123, endPoint x: 156, endPoint y: 123, distance: 24.2
click at [157, 123] on input "1,702.32" at bounding box center [173, 122] width 33 height 11
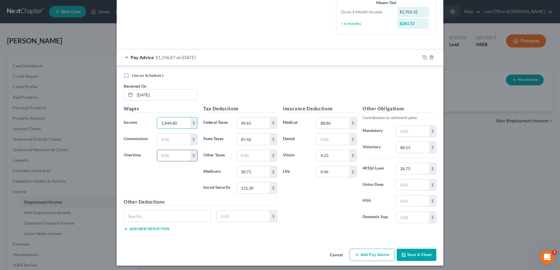
type input "1,844.80"
click at [159, 155] on input "text" at bounding box center [173, 155] width 33 height 11
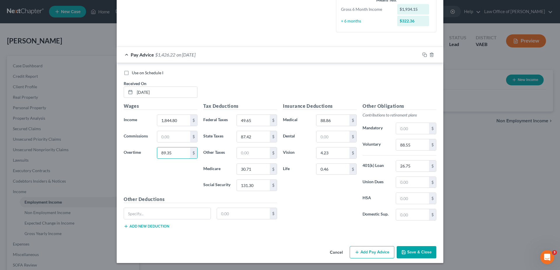
type input "89.35"
click at [371, 251] on button "Add Pay Advice" at bounding box center [372, 252] width 45 height 12
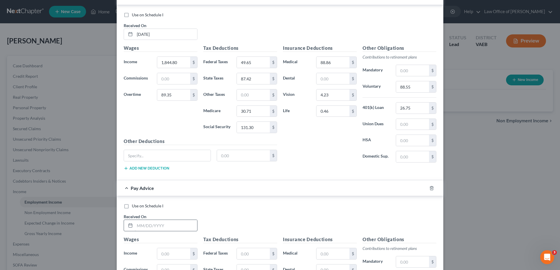
scroll to position [211, 0]
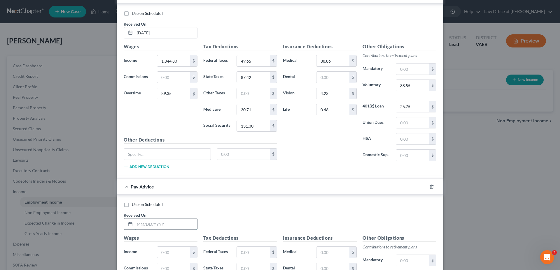
click at [169, 224] on input "text" at bounding box center [166, 224] width 62 height 11
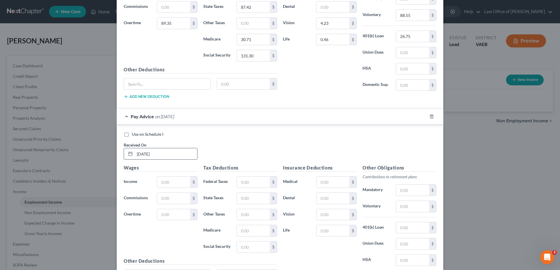
scroll to position [300, 0]
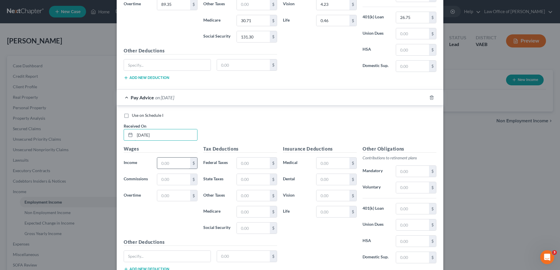
type input "08/01/2025"
click at [171, 165] on input "text" at bounding box center [173, 163] width 33 height 11
type input "3,099.73"
click at [410, 211] on input "text" at bounding box center [412, 208] width 33 height 11
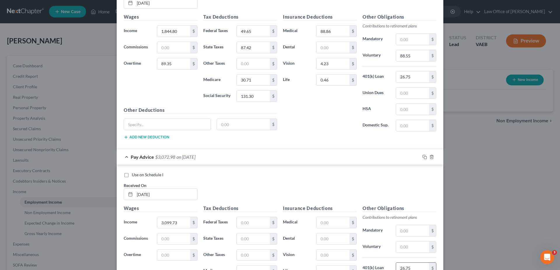
scroll to position [270, 0]
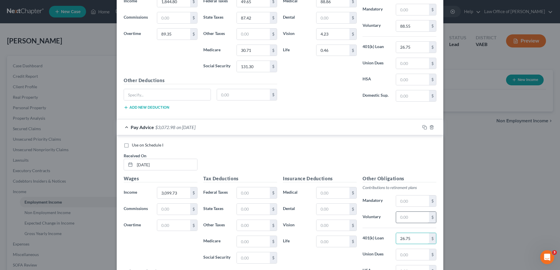
type input "26.75"
click at [407, 219] on input "text" at bounding box center [412, 217] width 33 height 11
type input "87.71"
click at [241, 194] on input "text" at bounding box center [253, 192] width 33 height 11
type input "521.92"
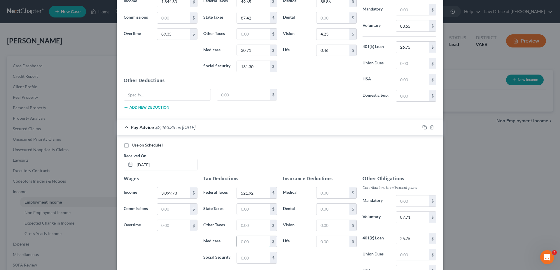
click at [252, 241] on input "text" at bounding box center [253, 241] width 33 height 11
type input "63.06"
click at [249, 258] on input "text" at bounding box center [253, 257] width 33 height 11
type input "269.66"
click at [245, 207] on input "text" at bounding box center [253, 209] width 33 height 11
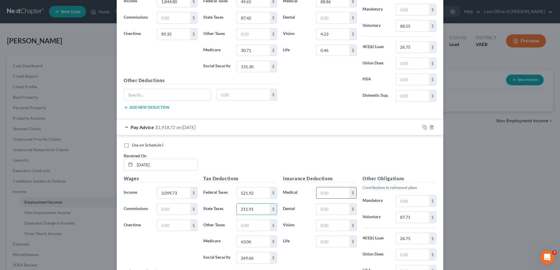
type input "211.91"
click at [339, 195] on input "text" at bounding box center [332, 192] width 33 height 11
type input "88.86"
click at [338, 227] on input "text" at bounding box center [332, 225] width 33 height 11
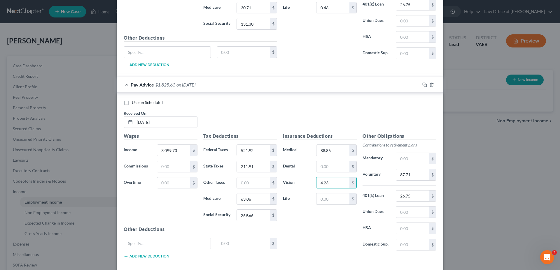
scroll to position [330, 0]
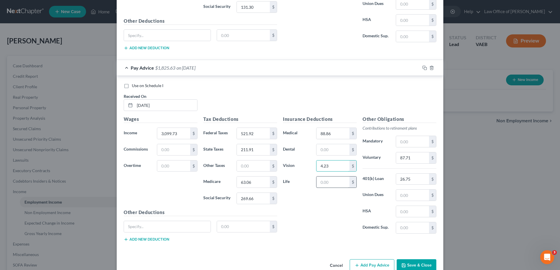
type input "4.23"
click at [322, 182] on input "text" at bounding box center [332, 182] width 33 height 11
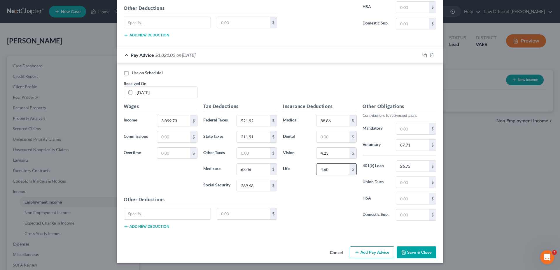
scroll to position [343, 0]
type input "4.60"
click at [376, 252] on button "Add Pay Advice" at bounding box center [372, 253] width 45 height 12
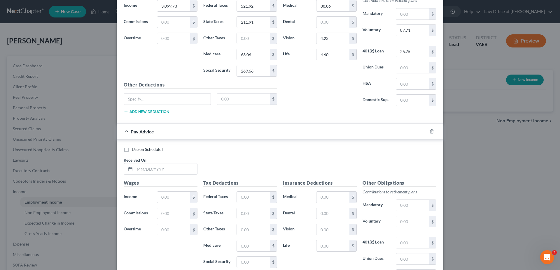
scroll to position [462, 0]
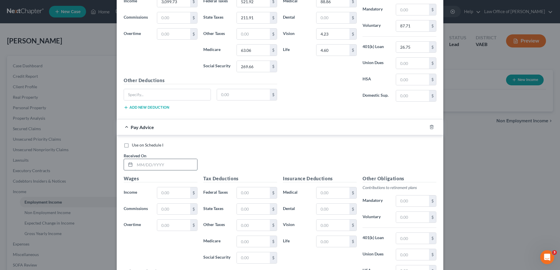
click at [168, 163] on input "text" at bounding box center [166, 164] width 62 height 11
type input "8/15/2025"
click at [164, 193] on input "text" at bounding box center [173, 192] width 33 height 11
type input "2,082"
click at [248, 193] on input "text" at bounding box center [253, 192] width 33 height 11
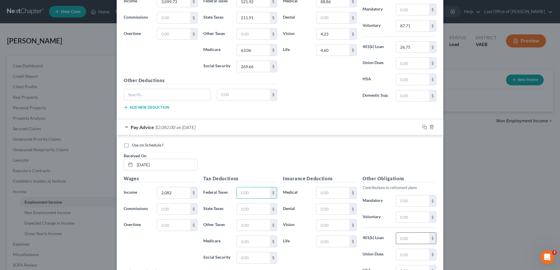
click at [409, 238] on input "text" at bounding box center [412, 238] width 33 height 11
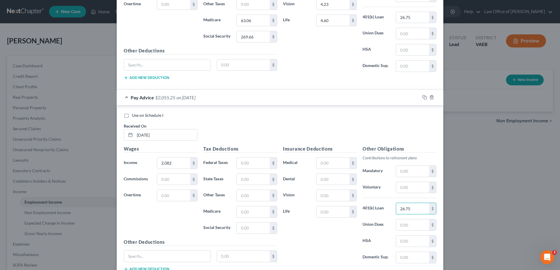
scroll to position [521, 0]
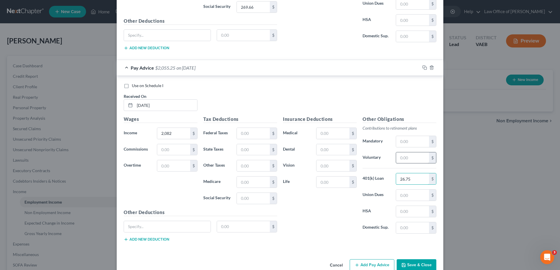
type input "26.75"
click at [410, 157] on input "text" at bounding box center [412, 157] width 33 height 11
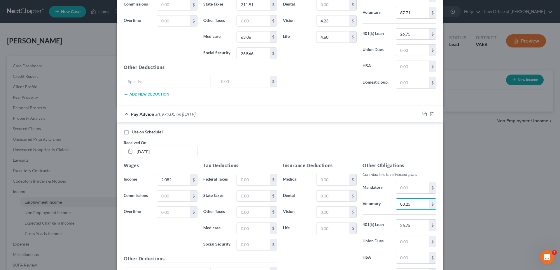
scroll to position [492, 0]
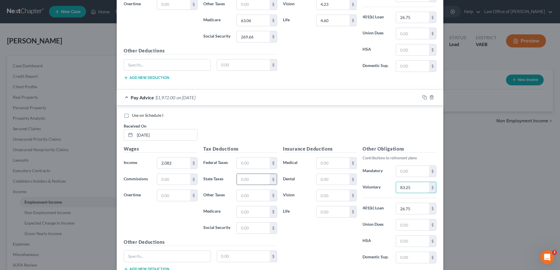
type input "83.25"
click at [242, 181] on input "text" at bounding box center [253, 179] width 33 height 11
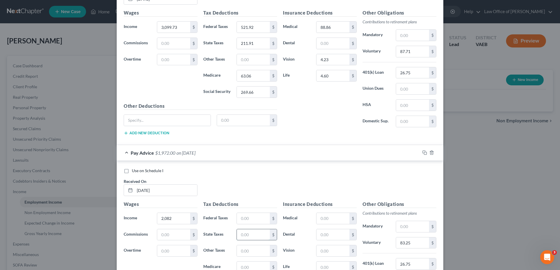
scroll to position [432, 0]
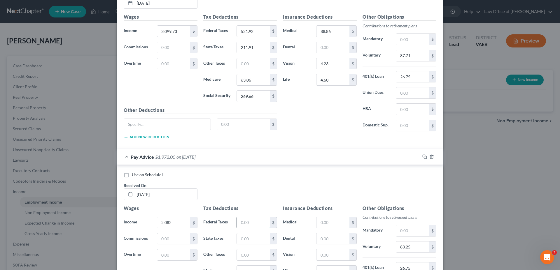
click at [244, 222] on input "text" at bounding box center [253, 222] width 33 height 11
type input "34.83"
click at [332, 257] on input "text" at bounding box center [332, 255] width 33 height 11
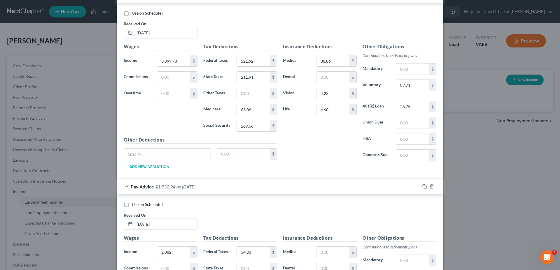
scroll to position [462, 0]
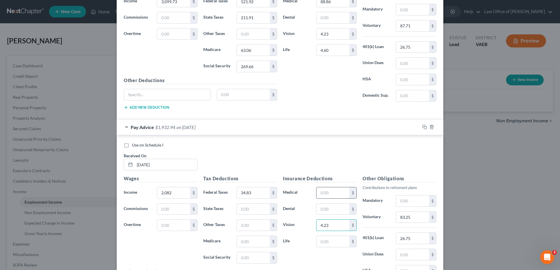
type input "4.23"
click at [329, 192] on input "text" at bounding box center [332, 192] width 33 height 11
type input "88.86"
click at [249, 212] on input "text" at bounding box center [253, 209] width 33 height 11
type input "80.10"
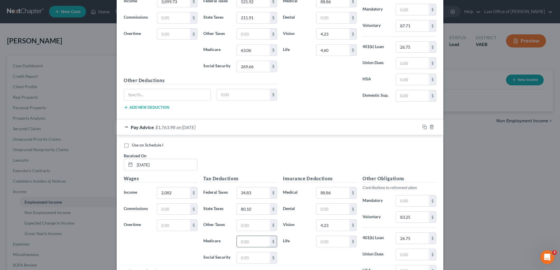
click at [245, 242] on input "text" at bounding box center [253, 241] width 33 height 11
click at [251, 257] on input "text" at bounding box center [253, 257] width 33 height 11
type input "123.08"
click at [250, 240] on input "text" at bounding box center [253, 241] width 33 height 11
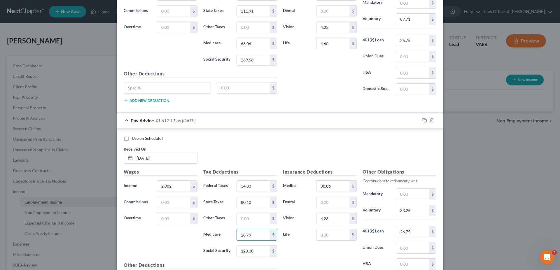
scroll to position [475, 0]
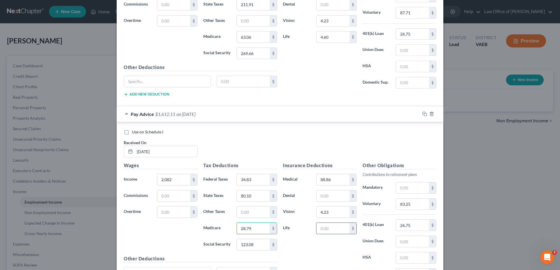
type input "28.79"
click at [325, 230] on input "text" at bounding box center [332, 228] width 33 height 11
click at [338, 194] on input "text" at bounding box center [332, 196] width 33 height 11
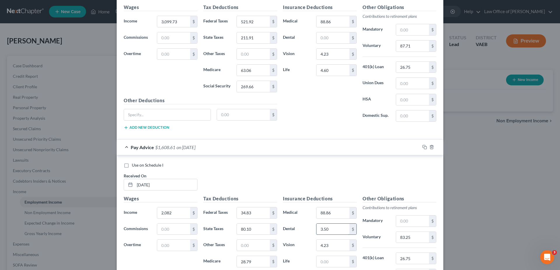
scroll to position [415, 0]
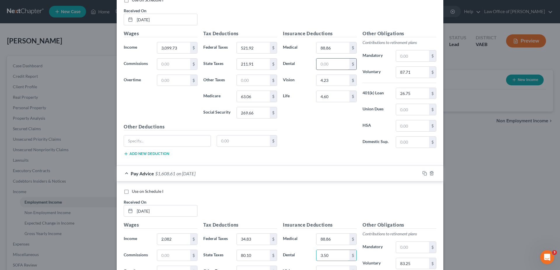
type input "3.50"
click at [330, 63] on input "text" at bounding box center [332, 64] width 33 height 11
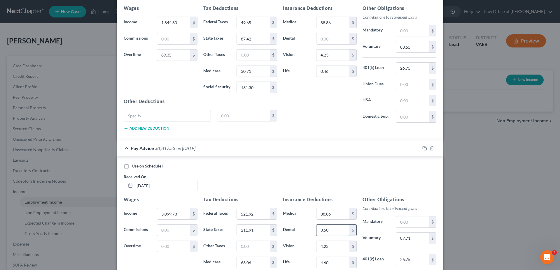
scroll to position [237, 0]
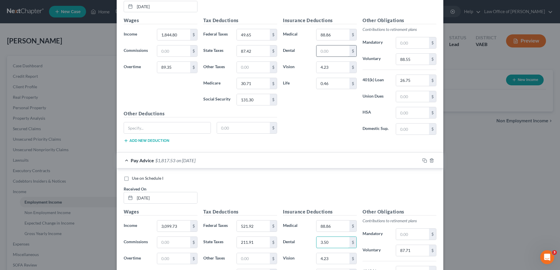
type input "3.50"
click at [327, 53] on input "text" at bounding box center [332, 50] width 33 height 11
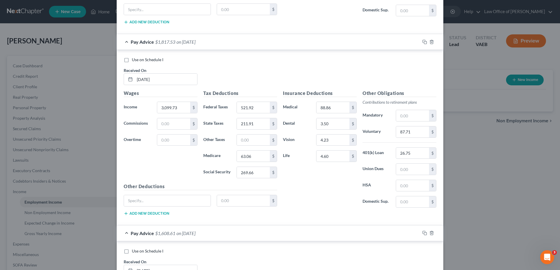
scroll to position [356, 0]
type input "3.50"
drag, startPoint x: 336, startPoint y: 158, endPoint x: 305, endPoint y: 159, distance: 30.6
click at [316, 159] on input "4.60" at bounding box center [332, 155] width 33 height 11
type input "0"
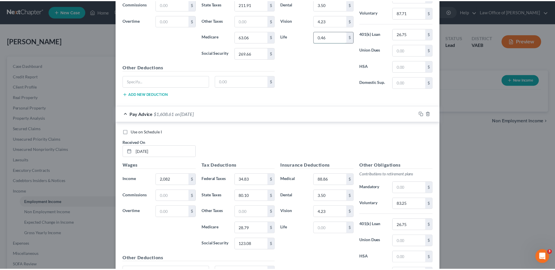
scroll to position [534, 0]
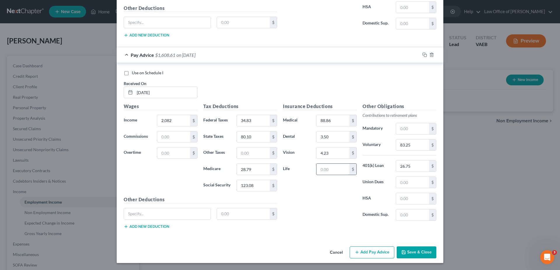
type input "0.46"
click at [324, 169] on input "text" at bounding box center [332, 169] width 33 height 11
type input "0.46"
click at [412, 253] on button "Save & Close" at bounding box center [416, 253] width 40 height 12
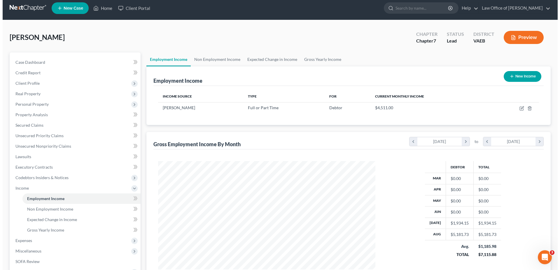
scroll to position [0, 0]
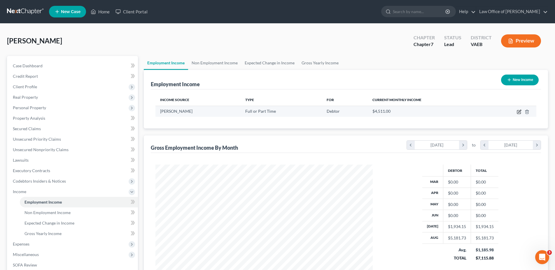
click at [518, 113] on icon "button" at bounding box center [519, 112] width 5 height 5
select select "0"
select select "39"
select select "2"
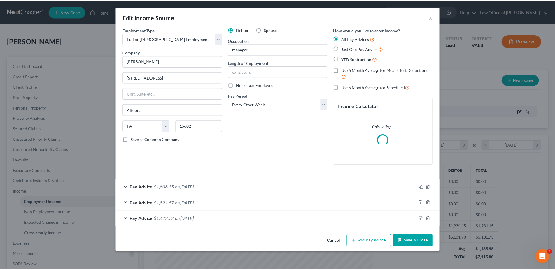
scroll to position [110, 231]
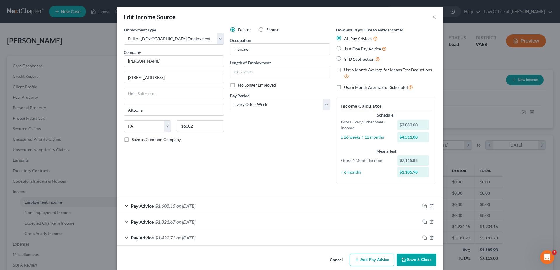
click at [344, 70] on label "Use 6 Month Average for Means Test Deductions" at bounding box center [390, 73] width 92 height 13
click at [346, 70] on input "Use 6 Month Average for Means Test Deductions" at bounding box center [348, 69] width 4 height 4
checkbox input "true"
click at [344, 89] on label "Use 6 Month Average for Schedule I" at bounding box center [378, 87] width 69 height 7
click at [346, 88] on input "Use 6 Month Average for Schedule I" at bounding box center [348, 86] width 4 height 4
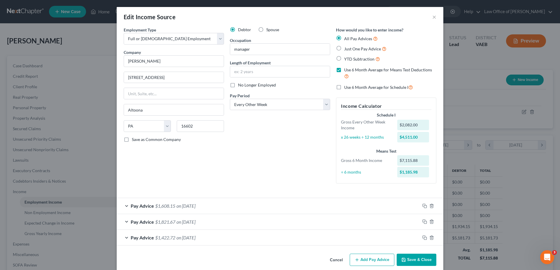
checkbox input "true"
click at [407, 260] on button "Save & Close" at bounding box center [416, 260] width 40 height 12
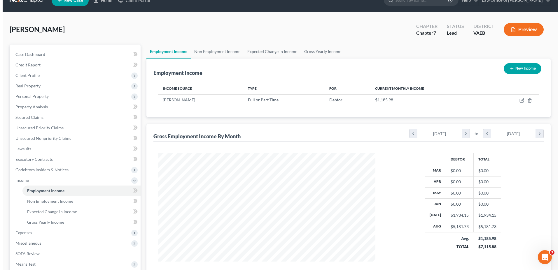
scroll to position [0, 0]
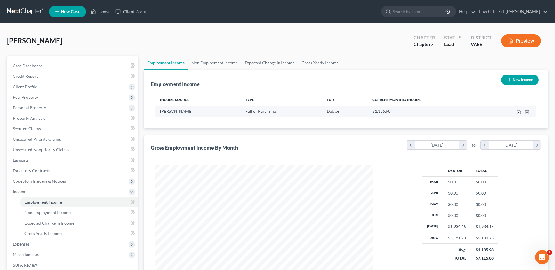
click at [518, 112] on icon "button" at bounding box center [519, 112] width 5 height 5
select select "0"
select select "39"
select select "2"
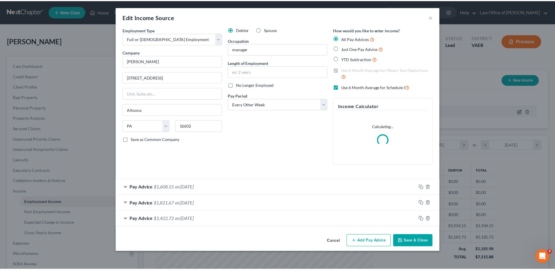
scroll to position [110, 231]
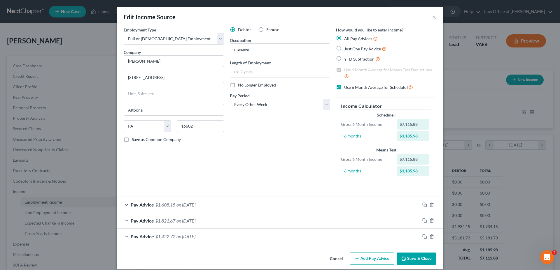
click at [344, 87] on label "Use 6 Month Average for Schedule I" at bounding box center [378, 87] width 69 height 7
click at [346, 87] on input "Use 6 Month Average for Schedule I" at bounding box center [348, 86] width 4 height 4
checkbox input "false"
click at [410, 261] on button "Save & Close" at bounding box center [416, 259] width 40 height 12
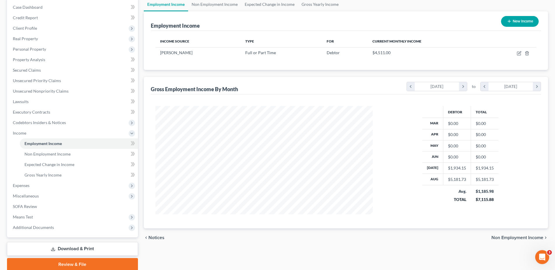
scroll to position [81, 0]
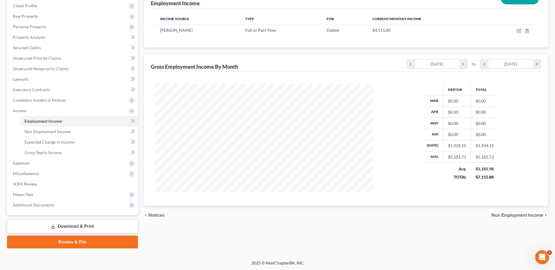
click at [500, 215] on span "Non Employment Income" at bounding box center [517, 215] width 52 height 5
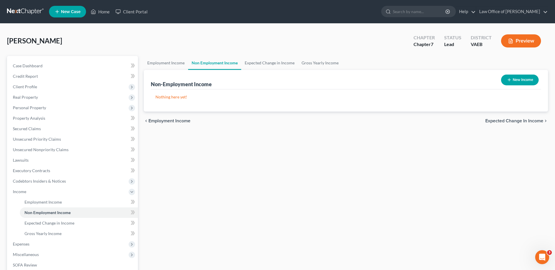
click at [500, 121] on span "Expected Change in Income" at bounding box center [514, 121] width 58 height 5
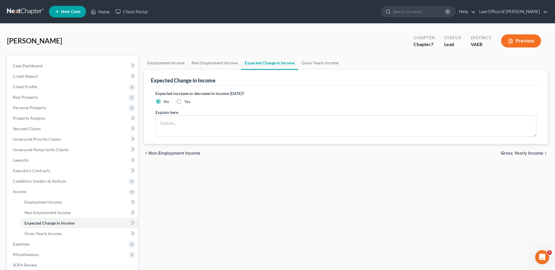
click at [501, 156] on span "Gross Yearly Income" at bounding box center [522, 153] width 43 height 5
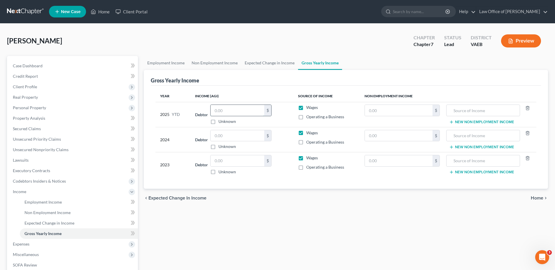
click at [254, 110] on input "text" at bounding box center [237, 110] width 54 height 11
type input "19,886"
click at [240, 136] on input "text" at bounding box center [237, 135] width 54 height 11
type input "61,345"
click at [234, 156] on input "text" at bounding box center [237, 160] width 54 height 11
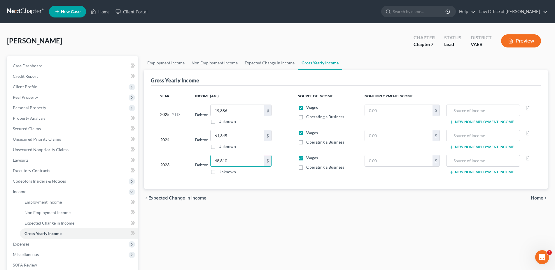
type input "48,810"
click at [538, 200] on span "Home" at bounding box center [537, 198] width 13 height 5
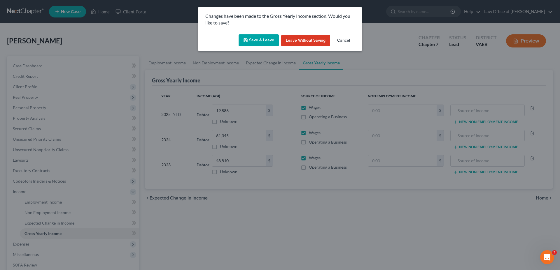
click at [255, 40] on button "Save & Leave" at bounding box center [258, 40] width 40 height 12
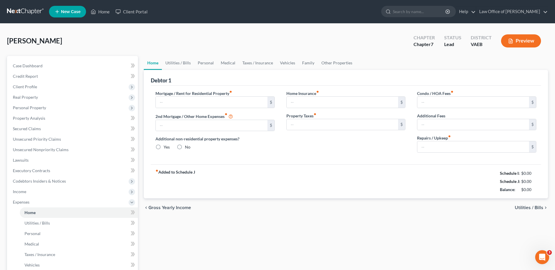
type input "0.00"
radio input "true"
type input "0.00"
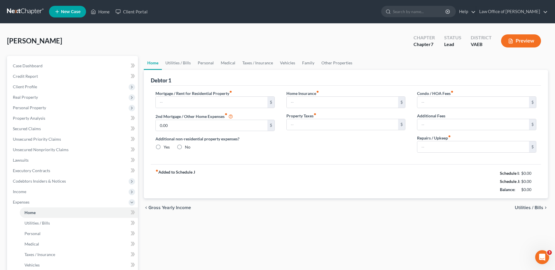
type input "0.00"
click at [198, 101] on input "text" at bounding box center [212, 102] width 112 height 11
drag, startPoint x: 187, startPoint y: 105, endPoint x: 140, endPoint y: 110, distance: 48.1
click at [156, 108] on input "3,200" at bounding box center [212, 102] width 112 height 11
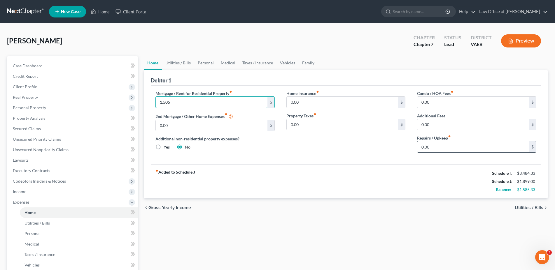
type input "1,505"
drag, startPoint x: 447, startPoint y: 147, endPoint x: 450, endPoint y: 150, distance: 4.9
click at [450, 150] on input "0.00" at bounding box center [473, 146] width 112 height 11
type input "20"
click at [531, 208] on span "Utilities / Bills" at bounding box center [529, 208] width 29 height 5
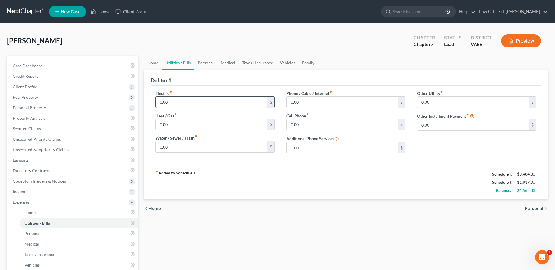
click at [204, 105] on input "0.00" at bounding box center [212, 102] width 112 height 11
type input "120"
click at [196, 147] on input "0.00" at bounding box center [212, 146] width 112 height 11
type input "65"
click at [299, 101] on input "0.00" at bounding box center [343, 102] width 112 height 11
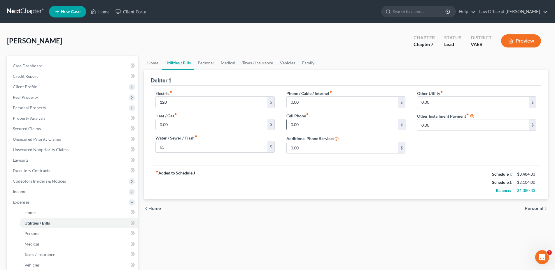
drag, startPoint x: 304, startPoint y: 125, endPoint x: 355, endPoint y: 131, distance: 51.1
click at [355, 130] on input "0.00" at bounding box center [343, 124] width 112 height 11
type input "250"
click at [315, 103] on input "0.00" at bounding box center [343, 102] width 112 height 11
click at [537, 208] on span "Personal" at bounding box center [533, 208] width 19 height 5
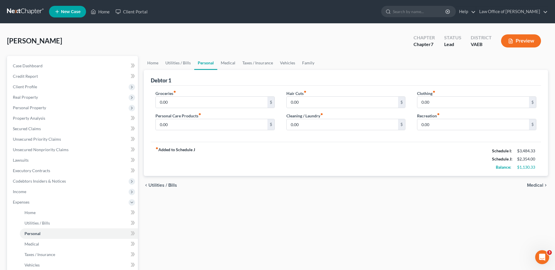
click at [537, 208] on div "Home Utilities / Bills Personal Medical Taxes / Insurance Vehicles Family Debto…" at bounding box center [346, 208] width 410 height 305
click at [539, 184] on span "Medical" at bounding box center [535, 185] width 16 height 5
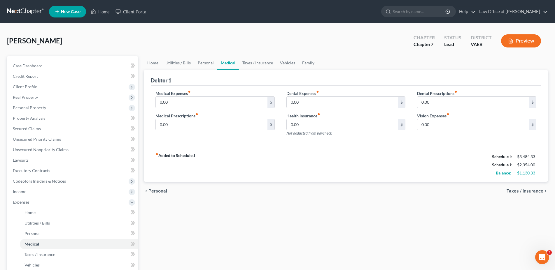
click at [539, 184] on div "chevron_left Personal Taxes / Insurance chevron_right" at bounding box center [346, 191] width 404 height 19
click at [526, 190] on span "Taxes / Insurance" at bounding box center [524, 191] width 37 height 5
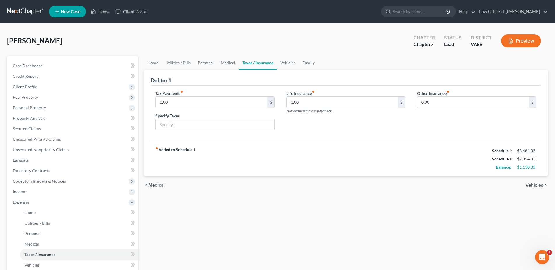
click at [527, 185] on span "Vehicles" at bounding box center [534, 185] width 18 height 5
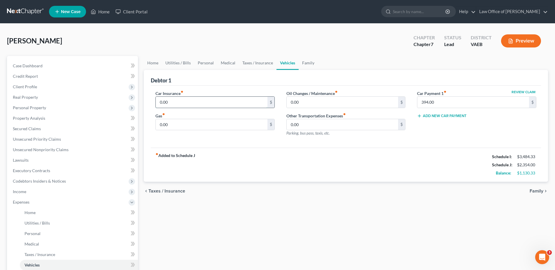
click at [173, 104] on input "0.00" at bounding box center [212, 102] width 112 height 11
type input "161"
click at [171, 126] on input "0.00" at bounding box center [212, 124] width 112 height 11
type input "100"
drag, startPoint x: 304, startPoint y: 103, endPoint x: 264, endPoint y: 102, distance: 39.9
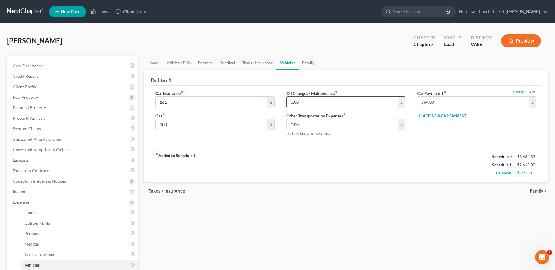
click at [287, 102] on input "0.00" at bounding box center [343, 102] width 112 height 11
type input "250.00"
click at [178, 191] on span "Taxes / Insurance" at bounding box center [166, 191] width 37 height 5
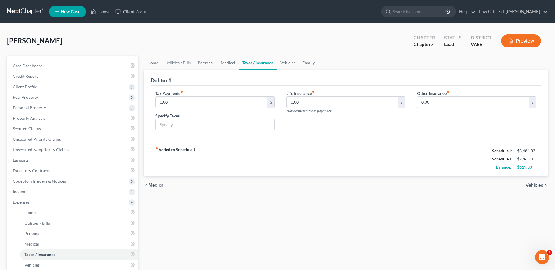
click at [156, 186] on span "Medical" at bounding box center [156, 185] width 16 height 5
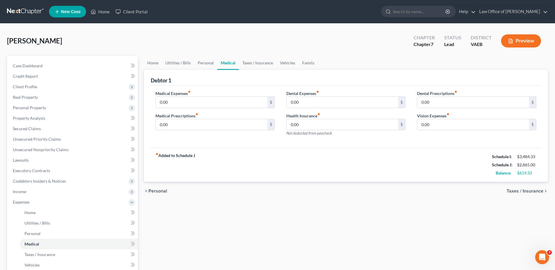
click at [153, 191] on span "Personal" at bounding box center [157, 191] width 19 height 5
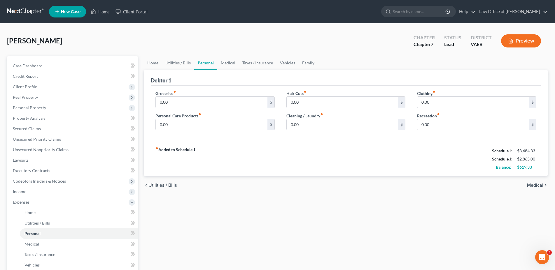
click at [157, 186] on span "Utilities / Bills" at bounding box center [162, 185] width 29 height 5
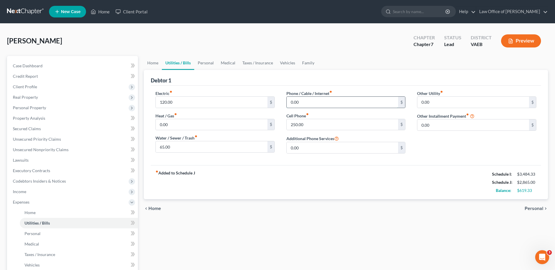
click at [308, 101] on input "0.00" at bounding box center [343, 102] width 112 height 11
type input "124"
click at [402, 71] on div "Debtor 1" at bounding box center [346, 78] width 390 height 16
click at [529, 208] on span "Personal" at bounding box center [533, 208] width 19 height 5
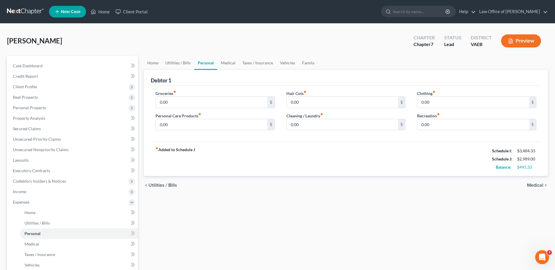
click at [529, 208] on div "Home Utilities / Bills Personal Medical Taxes / Insurance Vehicles Family Debto…" at bounding box center [346, 208] width 410 height 305
click at [534, 187] on span "Medical" at bounding box center [535, 185] width 16 height 5
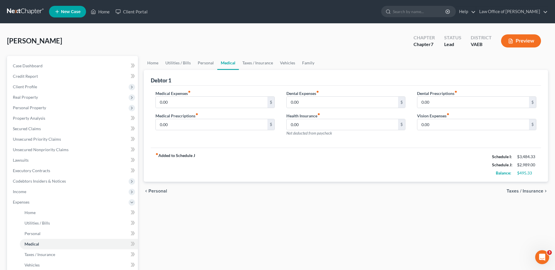
click at [534, 189] on span "Taxes / Insurance" at bounding box center [524, 191] width 37 height 5
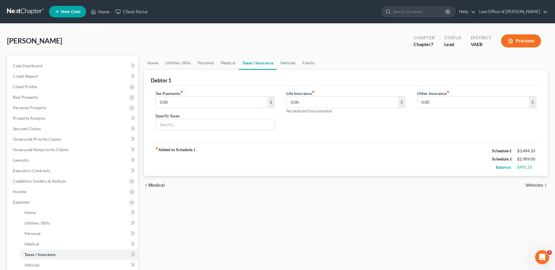
click at [534, 185] on span "Vehicles" at bounding box center [534, 185] width 18 height 5
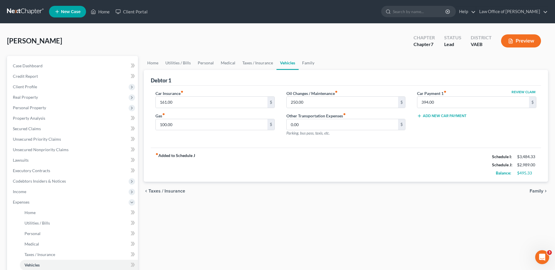
click at [159, 189] on span "Taxes / Insurance" at bounding box center [166, 191] width 37 height 5
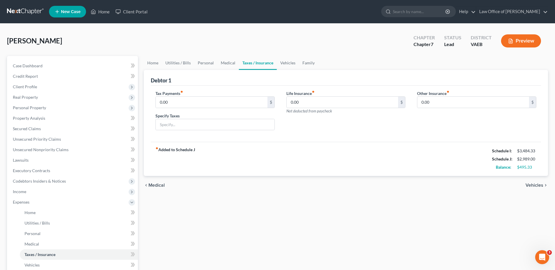
click at [158, 186] on span "Medical" at bounding box center [156, 185] width 16 height 5
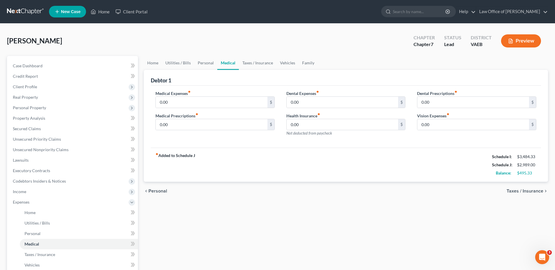
click at [158, 190] on span "Personal" at bounding box center [157, 191] width 19 height 5
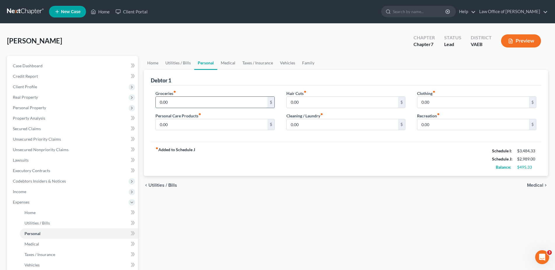
drag, startPoint x: 185, startPoint y: 101, endPoint x: 184, endPoint y: 105, distance: 3.3
click at [184, 105] on input "0.00" at bounding box center [212, 102] width 112 height 11
type input "1"
type input "800"
click at [176, 126] on input "0.00" at bounding box center [212, 124] width 112 height 11
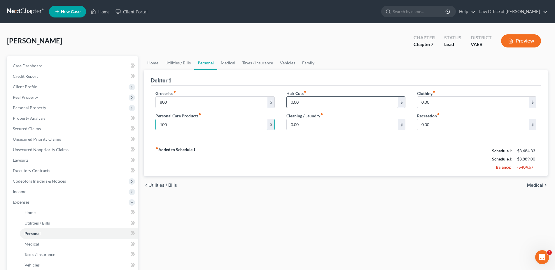
type input "100"
click at [303, 104] on input "0.00" at bounding box center [343, 102] width 112 height 11
type input "60"
click at [314, 124] on input "0.00" at bounding box center [343, 124] width 112 height 11
type input "25"
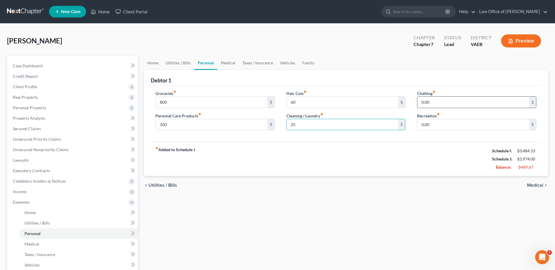
click at [441, 101] on input "0.00" at bounding box center [473, 102] width 112 height 11
type input "100"
click at [446, 121] on input "0.00" at bounding box center [473, 124] width 112 height 11
type input "100"
click at [535, 185] on span "Medical" at bounding box center [535, 185] width 16 height 5
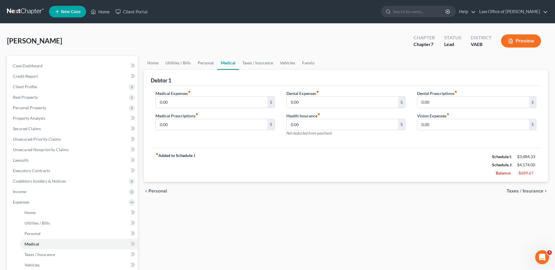
click at [531, 189] on span "Taxes / Insurance" at bounding box center [524, 191] width 37 height 5
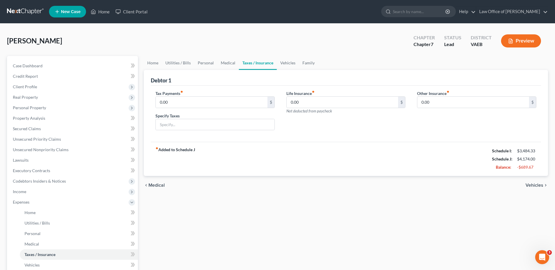
click at [531, 189] on div "chevron_left Medical Vehicles chevron_right" at bounding box center [346, 185] width 404 height 19
click at [531, 185] on span "Vehicles" at bounding box center [534, 185] width 18 height 5
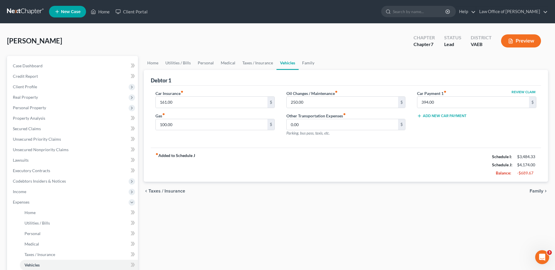
click at [539, 192] on span "Family" at bounding box center [536, 191] width 14 height 5
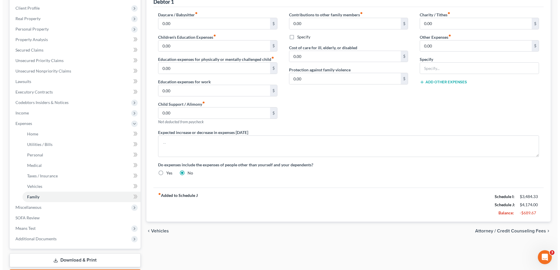
scroll to position [89, 0]
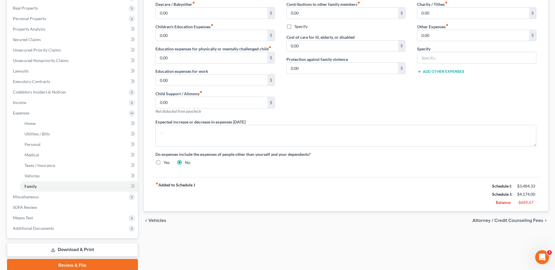
click at [518, 223] on span "Attorney / Credit Counseling Fees" at bounding box center [507, 220] width 71 height 5
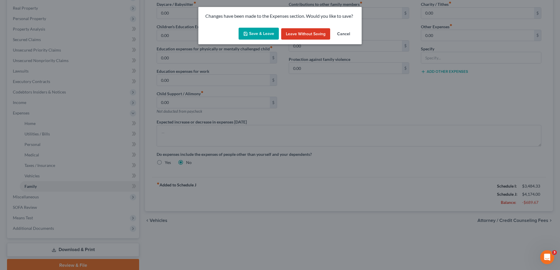
click at [262, 34] on button "Save & Leave" at bounding box center [258, 34] width 40 height 12
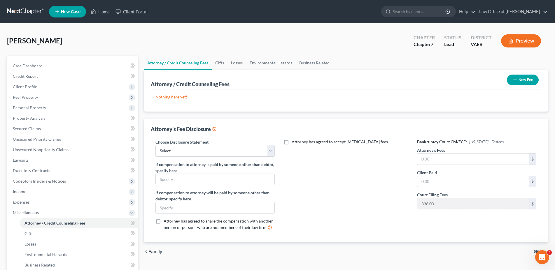
click at [519, 81] on button "New Fee" at bounding box center [523, 80] width 32 height 11
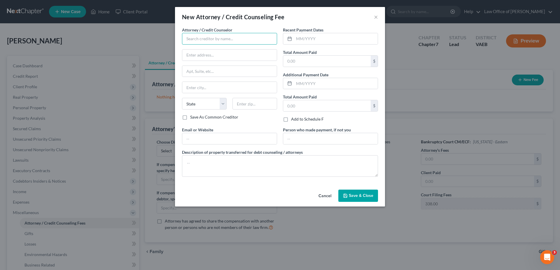
click at [242, 38] on input "text" at bounding box center [229, 39] width 95 height 12
click at [242, 38] on input "Sean" at bounding box center [229, 39] width 95 height 12
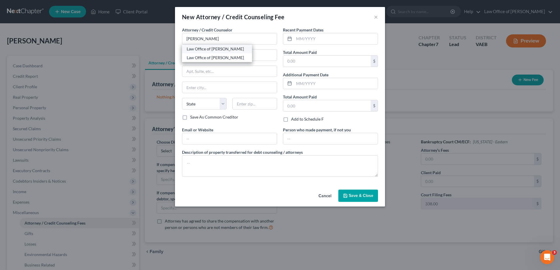
click at [234, 48] on div "Law Office of [PERSON_NAME]" at bounding box center [217, 49] width 61 height 6
type input "Law Office of [PERSON_NAME]"
type input "2121 Eisenhower Avenue"
type input "Suite 200"
type input "Alexandria"
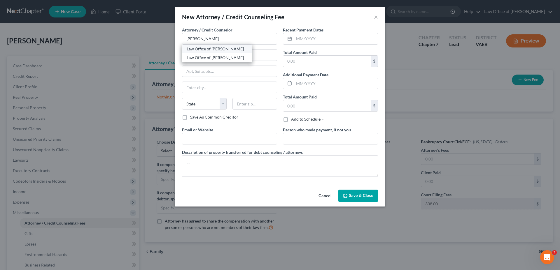
select select "48"
type input "22314"
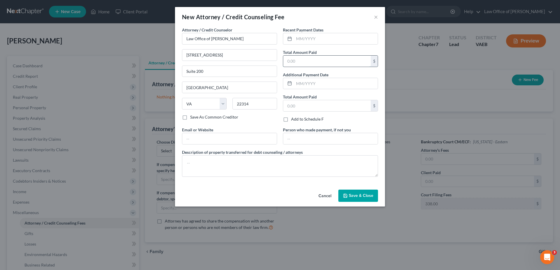
click at [331, 59] on input "text" at bounding box center [326, 61] width 87 height 11
click at [316, 37] on input "text" at bounding box center [336, 38] width 84 height 11
type input "08/2025"
click at [315, 61] on input "text" at bounding box center [326, 61] width 87 height 11
type input "1,988"
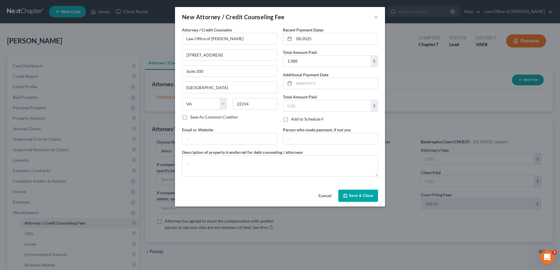
click at [355, 198] on span "Save & Close" at bounding box center [361, 195] width 24 height 5
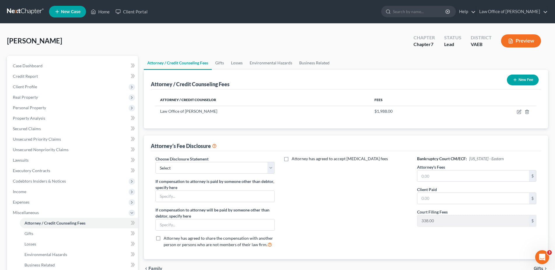
click at [525, 81] on button "New Fee" at bounding box center [523, 80] width 32 height 11
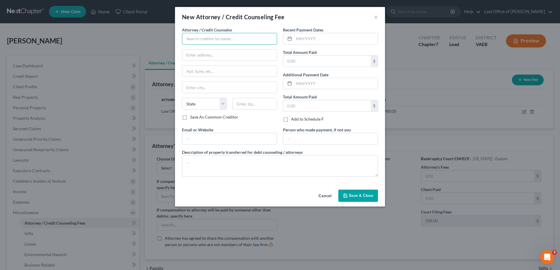
click at [208, 36] on input "text" at bounding box center [229, 39] width 95 height 12
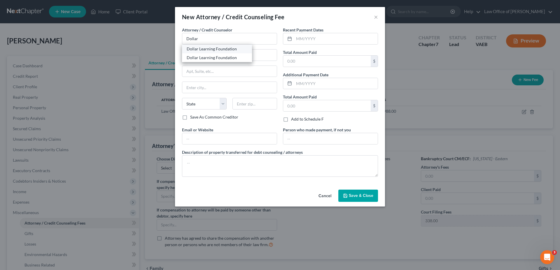
click at [209, 51] on div "Dollar Learning Foundation" at bounding box center [217, 49] width 61 height 6
type input "Dollar Learning Foundation"
type input "21550 Oxnard St"
type input "Woodland Hills"
select select "4"
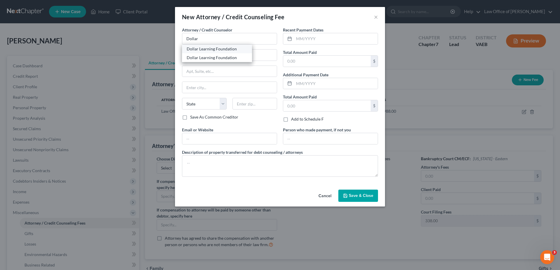
type input "91367"
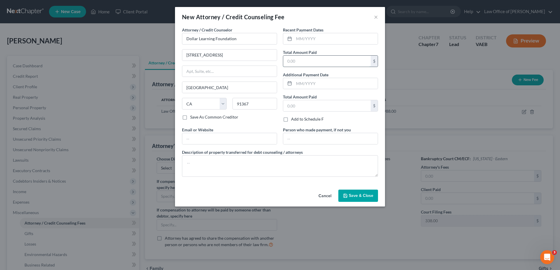
click at [328, 62] on input "text" at bounding box center [326, 61] width 87 height 11
type input "50.00"
click at [204, 158] on textarea at bounding box center [280, 166] width 196 height 22
type textarea "credit counseling"
click at [308, 40] on input "text" at bounding box center [336, 38] width 84 height 11
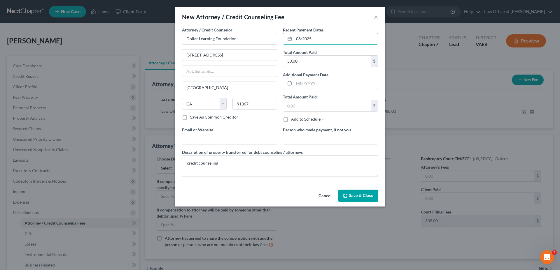
type input "08/2025"
click at [353, 202] on button "Save & Close" at bounding box center [358, 196] width 40 height 12
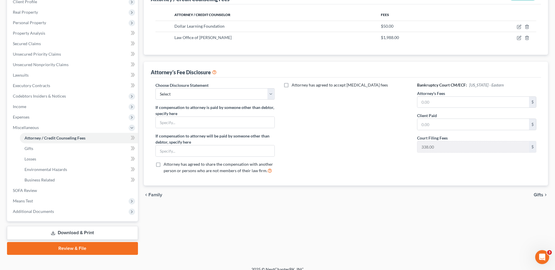
scroll to position [92, 0]
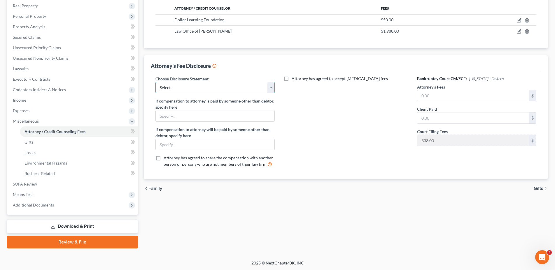
click at [155, 82] on select "Select Disclosure" at bounding box center [214, 88] width 119 height 12
select select "0"
click option "Disclosure" at bounding box center [0, 0] width 0 height 0
click at [437, 93] on input "text" at bounding box center [473, 95] width 112 height 11
type input "1,650"
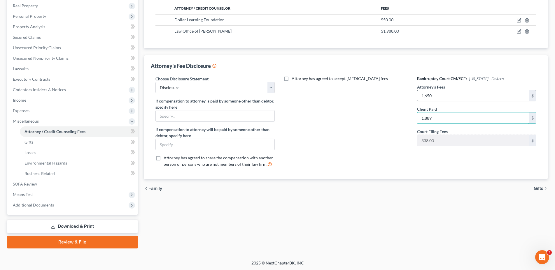
type input "1,889"
click at [540, 189] on span "Gifts" at bounding box center [539, 188] width 10 height 5
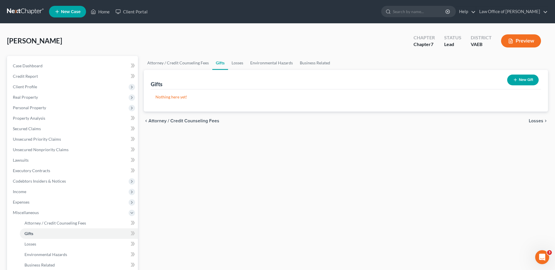
click at [532, 121] on span "Losses" at bounding box center [536, 121] width 15 height 5
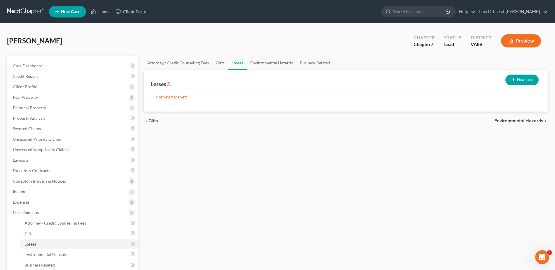
click at [523, 119] on span "Environmental Hazards" at bounding box center [518, 121] width 49 height 5
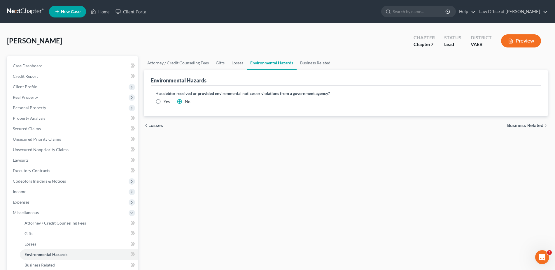
click at [522, 123] on span "Business Related" at bounding box center [525, 125] width 36 height 5
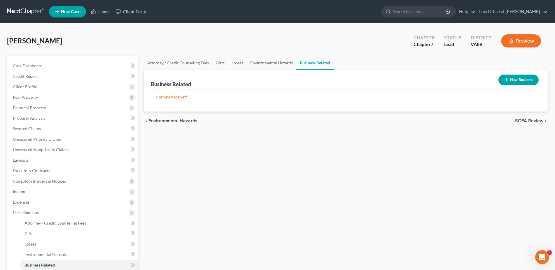
click at [522, 120] on span "SOFA Review" at bounding box center [529, 121] width 28 height 5
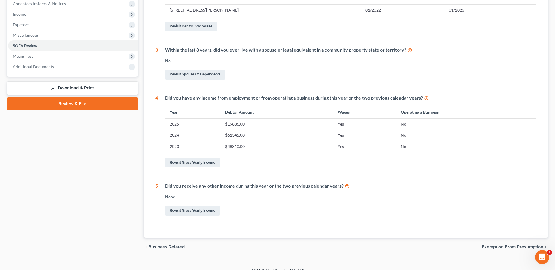
scroll to position [186, 0]
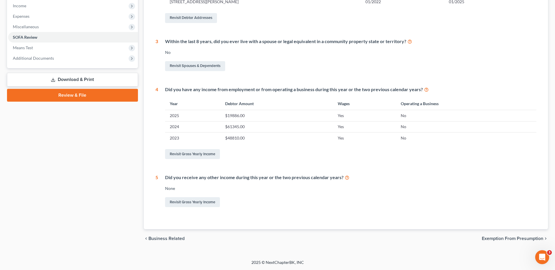
drag, startPoint x: 522, startPoint y: 239, endPoint x: 520, endPoint y: 235, distance: 5.4
click at [522, 239] on span "Exemption from Presumption" at bounding box center [513, 238] width 62 height 5
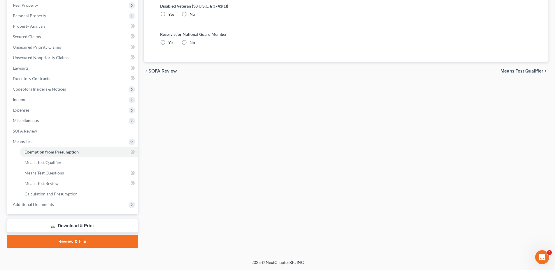
scroll to position [39, 0]
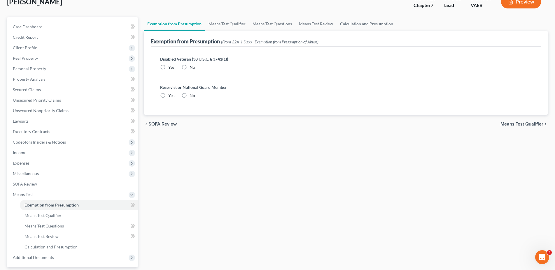
drag, startPoint x: 184, startPoint y: 65, endPoint x: 188, endPoint y: 87, distance: 22.1
click at [189, 65] on label "No" at bounding box center [192, 67] width 6 height 6
click at [192, 65] on input "No" at bounding box center [194, 66] width 4 height 4
radio input "true"
click at [189, 95] on label "No" at bounding box center [192, 96] width 6 height 6
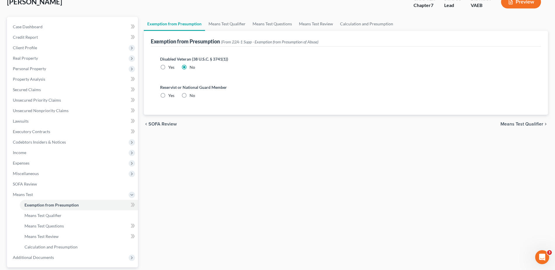
click at [192, 95] on input "No" at bounding box center [194, 95] width 4 height 4
radio input "true"
click at [532, 122] on span "Means Test Qualifier" at bounding box center [521, 124] width 43 height 5
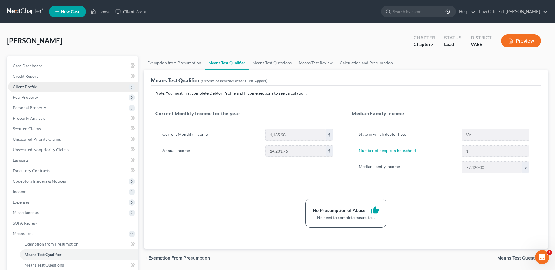
click at [29, 87] on span "Client Profile" at bounding box center [25, 86] width 24 height 5
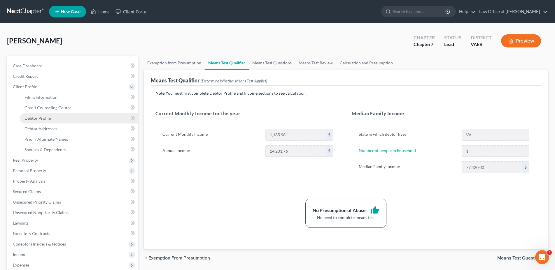
click at [43, 115] on link "Debtor Profile" at bounding box center [79, 118] width 118 height 10
select select "0"
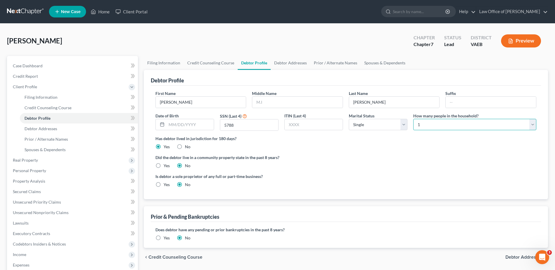
click at [413, 119] on select "Select 1 2 3 4 5 6 7 8 9 10 11 12 13 14 15 16 17 18 19 20" at bounding box center [474, 125] width 123 height 12
select select "1"
click option "2" at bounding box center [0, 0] width 0 height 0
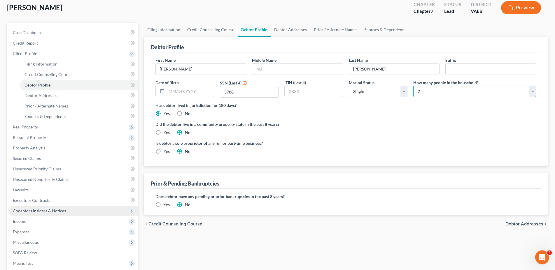
scroll to position [59, 0]
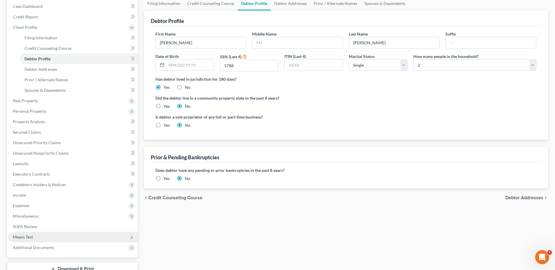
click at [38, 237] on span "Means Test" at bounding box center [73, 237] width 130 height 10
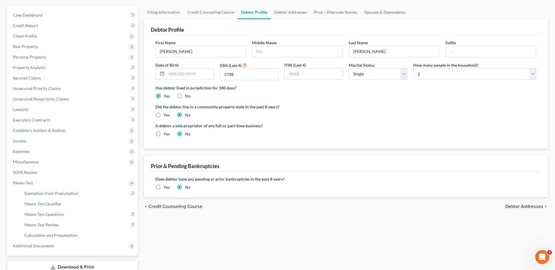
scroll to position [62, 0]
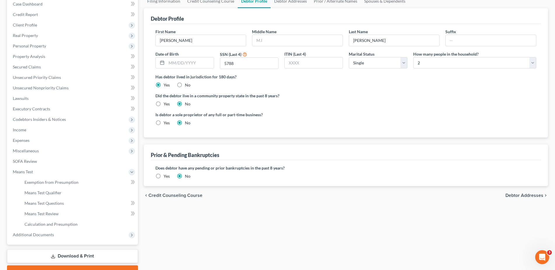
click at [520, 194] on span "Debtor Addresses" at bounding box center [524, 195] width 38 height 5
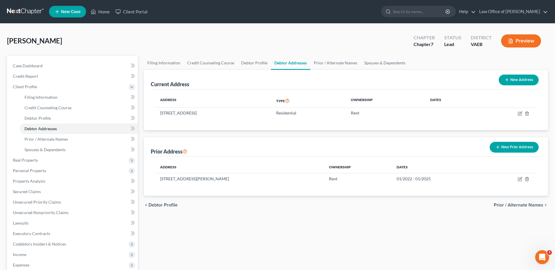
click at [514, 206] on span "Prior / Alternate Names" at bounding box center [519, 205] width 50 height 5
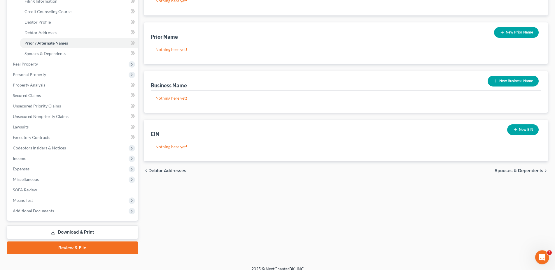
scroll to position [102, 0]
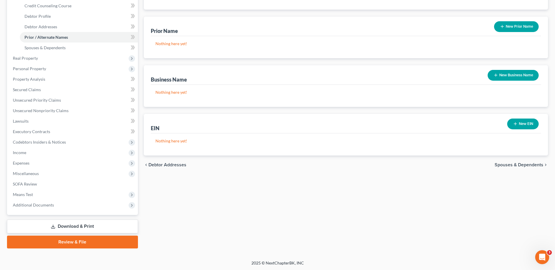
click at [501, 163] on span "Spouses & Dependents" at bounding box center [518, 165] width 49 height 5
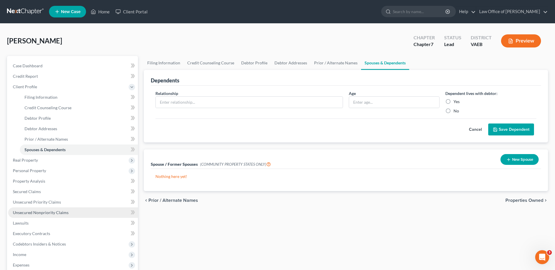
click at [48, 210] on link "Unsecured Nonpriority Claims" at bounding box center [73, 213] width 130 height 10
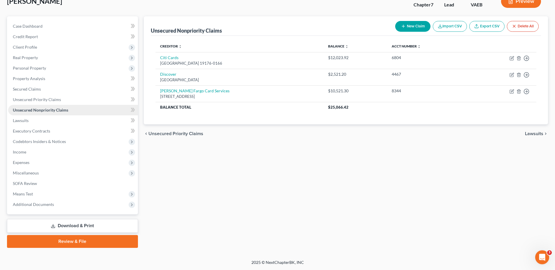
scroll to position [39, 0]
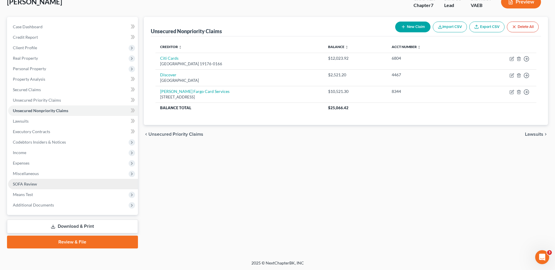
click at [34, 185] on span "SOFA Review" at bounding box center [25, 184] width 24 height 5
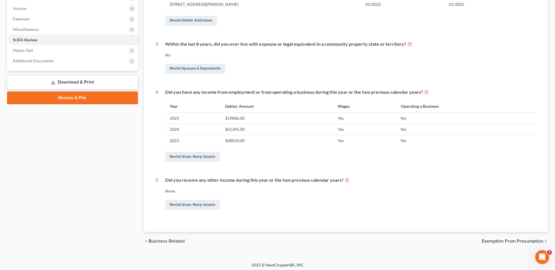
scroll to position [186, 0]
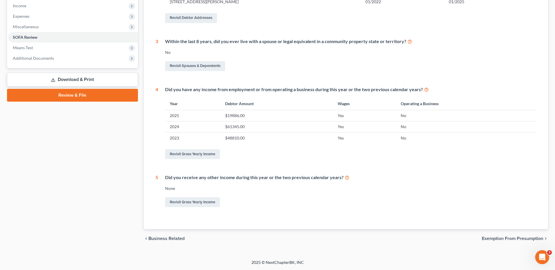
click at [499, 241] on span "Exemption from Presumption" at bounding box center [513, 238] width 62 height 5
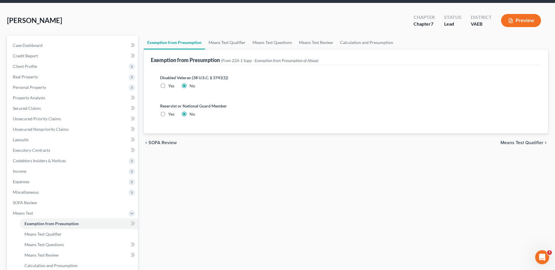
scroll to position [9, 0]
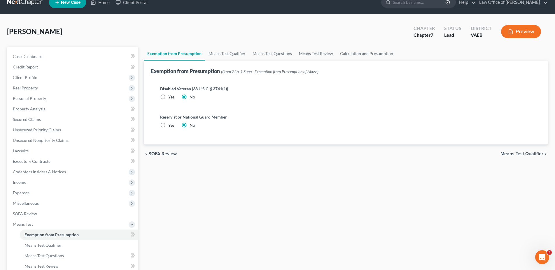
click at [515, 153] on span "Means Test Qualifier" at bounding box center [521, 154] width 43 height 5
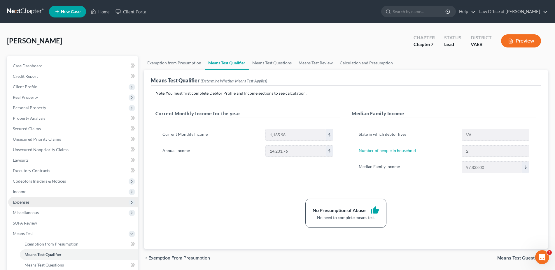
click at [36, 201] on span "Expenses" at bounding box center [73, 202] width 130 height 10
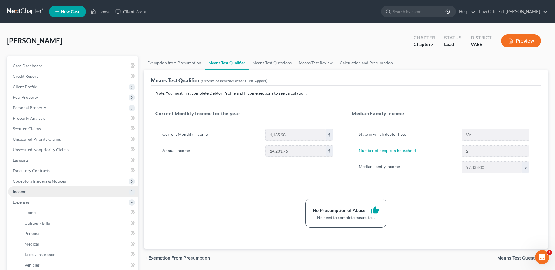
click at [36, 193] on span "Income" at bounding box center [73, 192] width 130 height 10
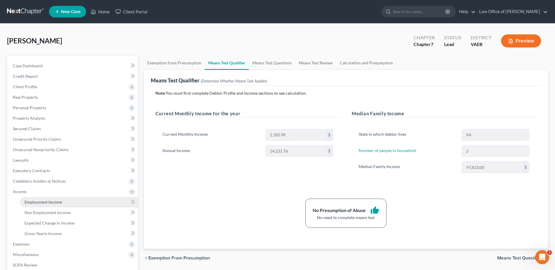
click at [36, 199] on link "Employment Income" at bounding box center [79, 202] width 118 height 10
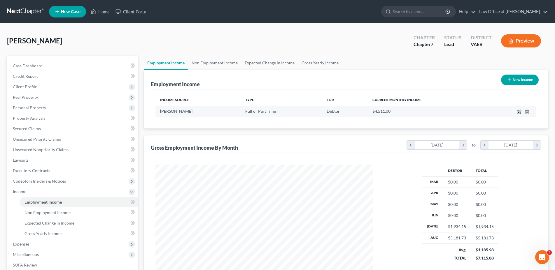
click at [517, 112] on icon "button" at bounding box center [518, 111] width 3 height 3
select select "0"
select select "39"
select select "2"
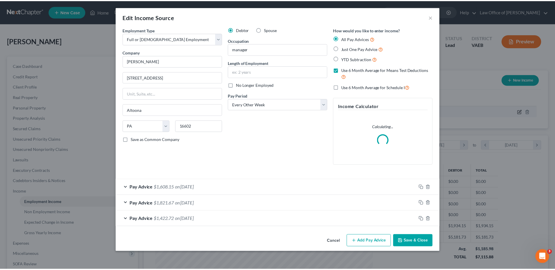
scroll to position [110, 231]
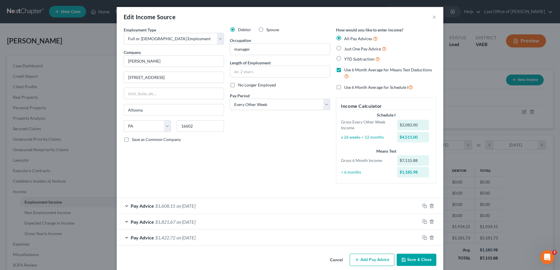
click at [344, 70] on label "Use 6 Month Average for Means Test Deductions" at bounding box center [390, 73] width 92 height 13
click at [346, 70] on input "Use 6 Month Average for Means Test Deductions" at bounding box center [348, 69] width 4 height 4
click at [406, 261] on button "Save & Close" at bounding box center [416, 260] width 40 height 12
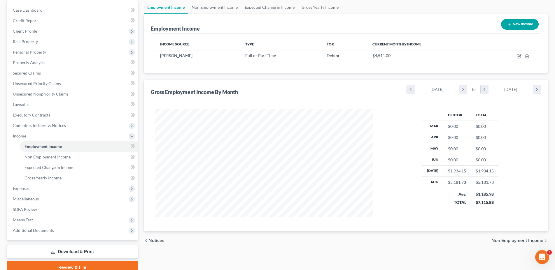
scroll to position [81, 0]
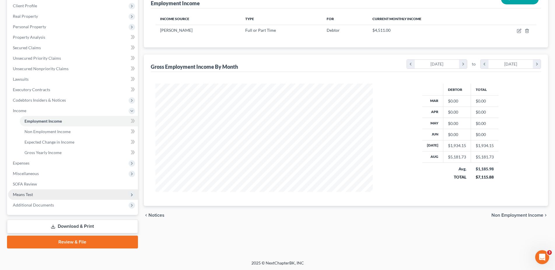
click at [16, 193] on span "Means Test" at bounding box center [23, 194] width 20 height 5
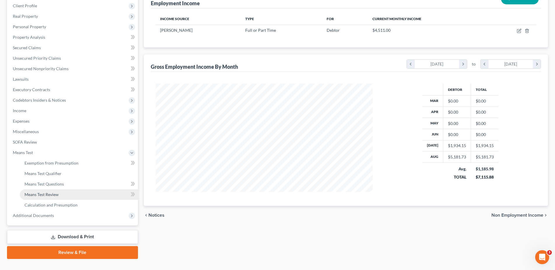
click at [54, 195] on span "Means Test Review" at bounding box center [41, 194] width 34 height 5
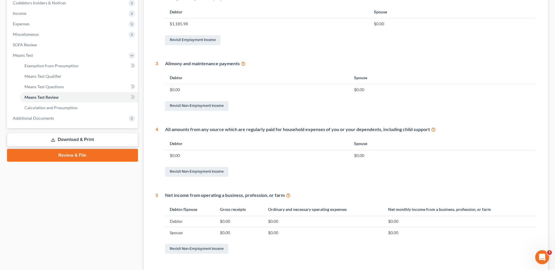
scroll to position [225, 0]
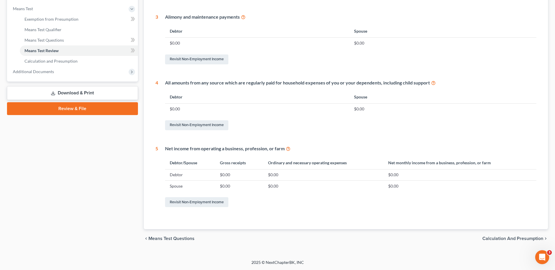
click at [498, 238] on span "Calculation and Presumption" at bounding box center [512, 238] width 61 height 5
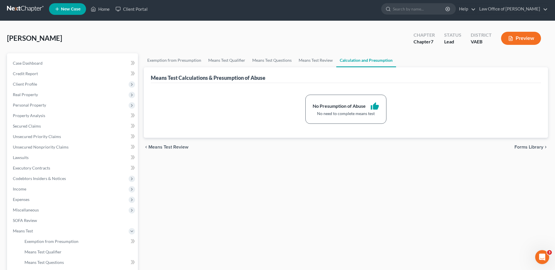
scroll to position [2, 0]
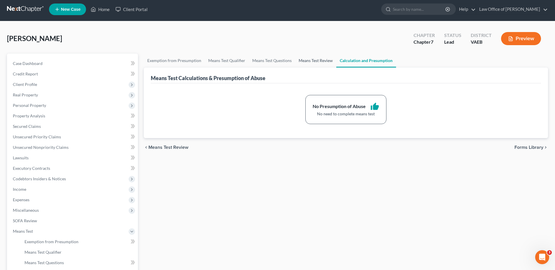
click at [320, 60] on link "Means Test Review" at bounding box center [315, 61] width 41 height 14
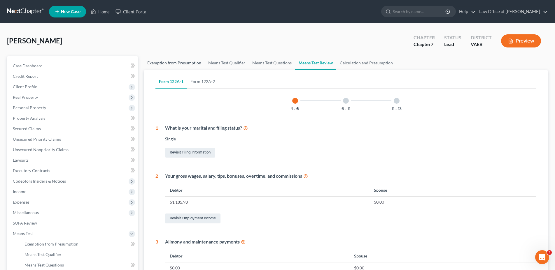
click at [179, 63] on link "Exemption from Presumption" at bounding box center [174, 63] width 61 height 14
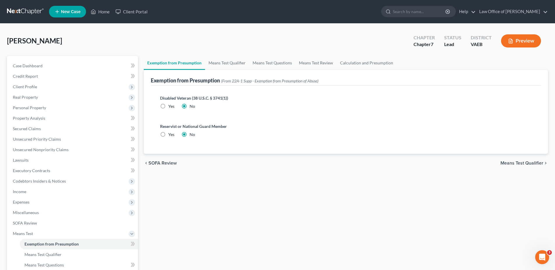
click at [506, 163] on span "Means Test Qualifier" at bounding box center [521, 163] width 43 height 5
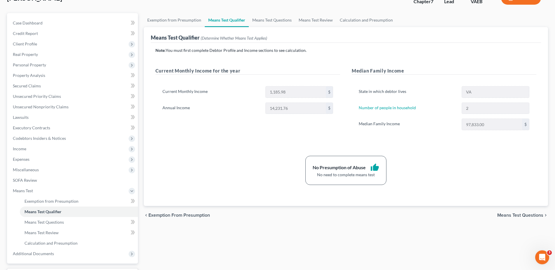
scroll to position [59, 0]
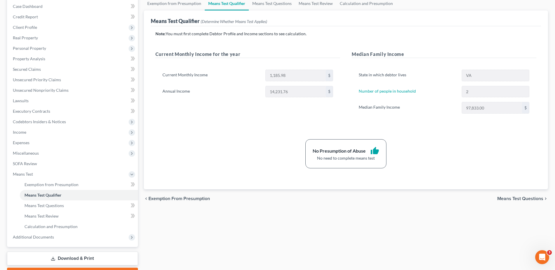
click at [506, 196] on span "Means Test Questions" at bounding box center [520, 198] width 46 height 5
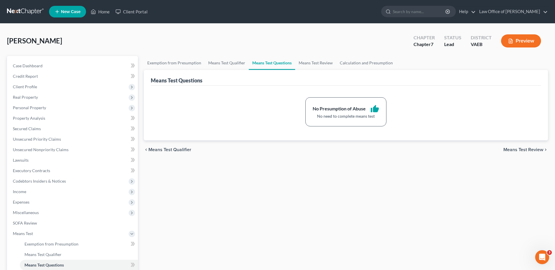
click at [521, 148] on span "Means Test Review" at bounding box center [523, 150] width 40 height 5
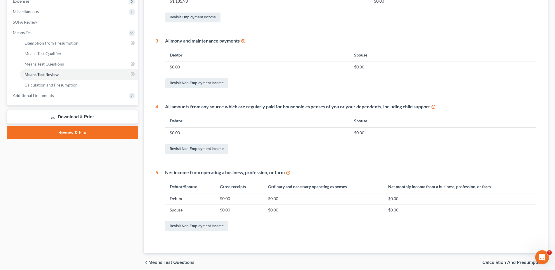
scroll to position [225, 0]
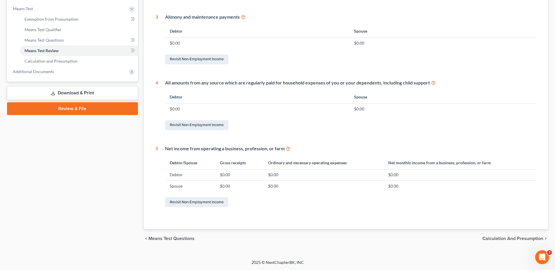
click at [493, 239] on span "Calculation and Presumption" at bounding box center [512, 238] width 61 height 5
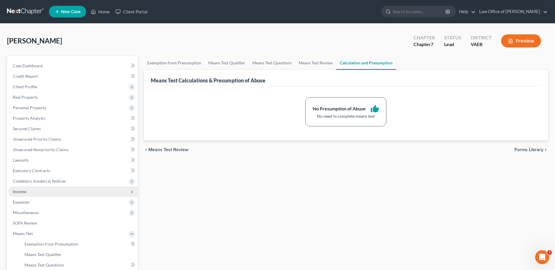
click at [30, 191] on span "Income" at bounding box center [73, 192] width 130 height 10
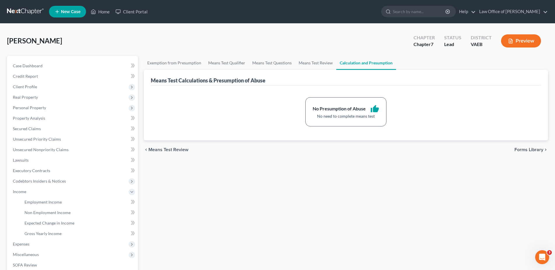
click at [520, 38] on button "Preview" at bounding box center [521, 40] width 40 height 13
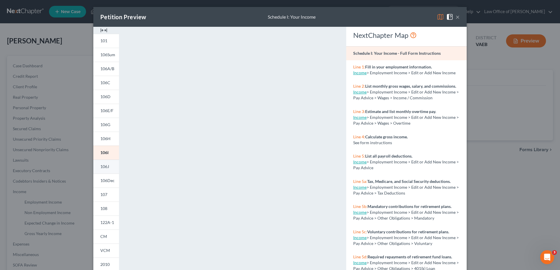
click at [106, 169] on span "106J" at bounding box center [104, 166] width 9 height 5
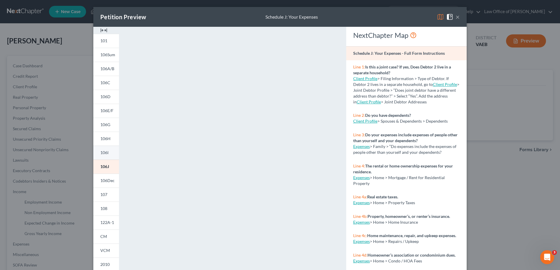
click at [104, 157] on link "106I" at bounding box center [106, 153] width 26 height 14
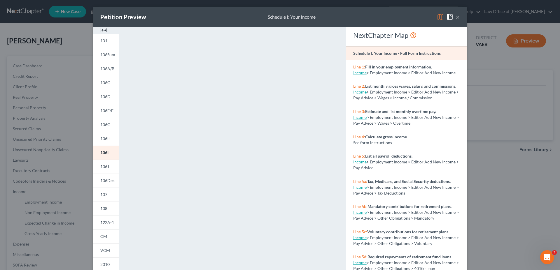
click at [457, 17] on button "×" at bounding box center [457, 16] width 4 height 7
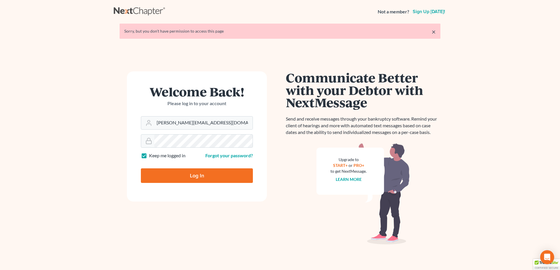
type input "sean@seulaw.com"
click at [179, 175] on input "Log In" at bounding box center [197, 176] width 112 height 15
type input "Thinking..."
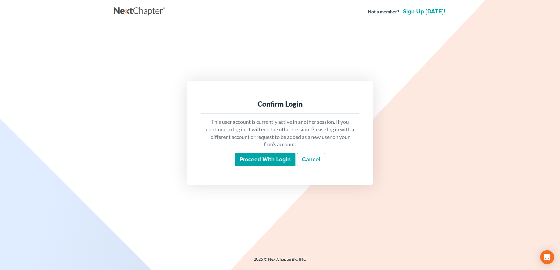
click at [246, 160] on input "Proceed with login" at bounding box center [265, 159] width 61 height 13
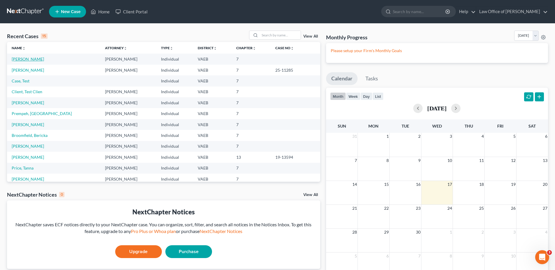
click at [33, 59] on link "[PERSON_NAME]" at bounding box center [28, 59] width 32 height 5
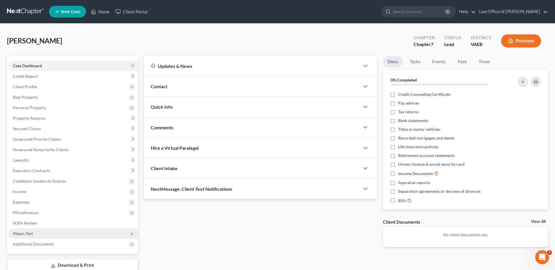
click at [39, 231] on span "Means Test" at bounding box center [73, 234] width 130 height 10
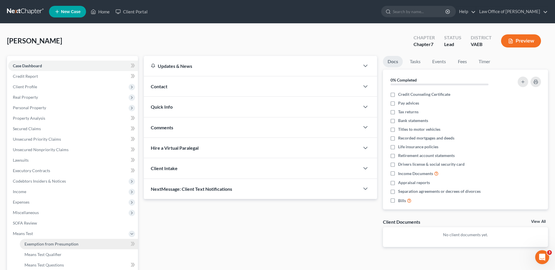
click at [45, 244] on span "Exemption from Presumption" at bounding box center [51, 244] width 54 height 5
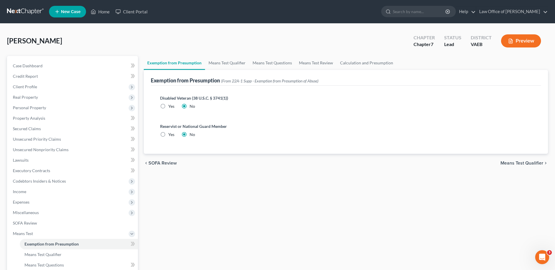
click at [524, 161] on span "Means Test Qualifier" at bounding box center [521, 163] width 43 height 5
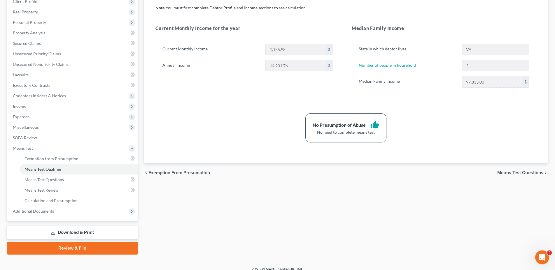
scroll to position [89, 0]
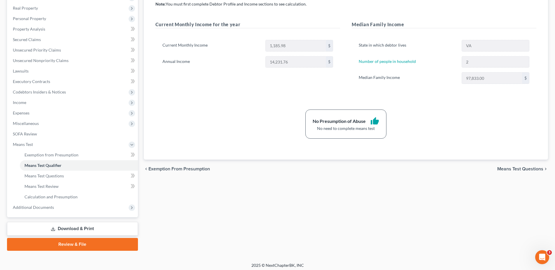
click at [502, 168] on span "Means Test Questions" at bounding box center [520, 169] width 46 height 5
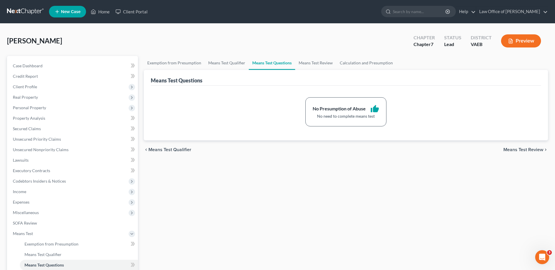
click at [521, 148] on span "Means Test Review" at bounding box center [523, 150] width 40 height 5
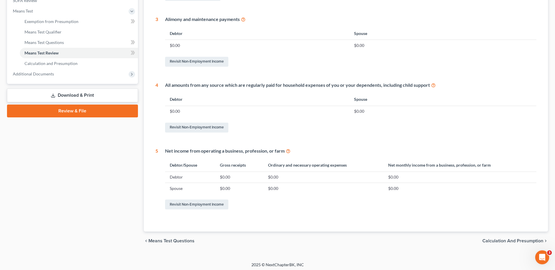
scroll to position [225, 0]
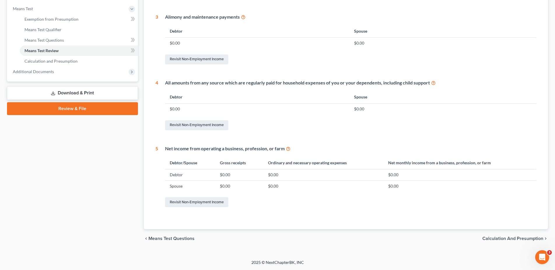
click at [500, 240] on span "Calculation and Presumption" at bounding box center [512, 238] width 61 height 5
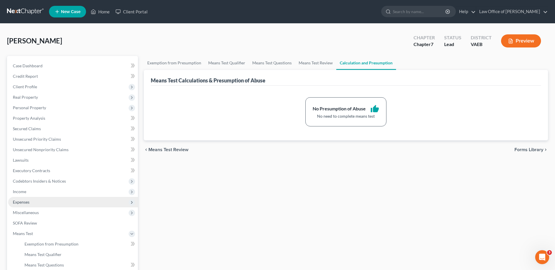
click at [22, 201] on span "Expenses" at bounding box center [21, 202] width 17 height 5
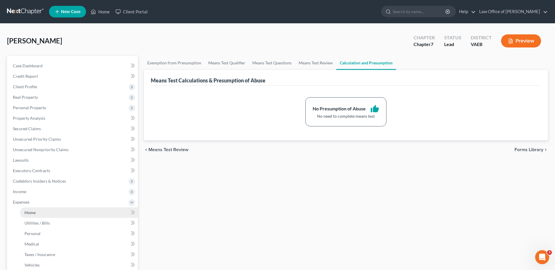
click at [34, 212] on span "Home" at bounding box center [29, 212] width 11 height 5
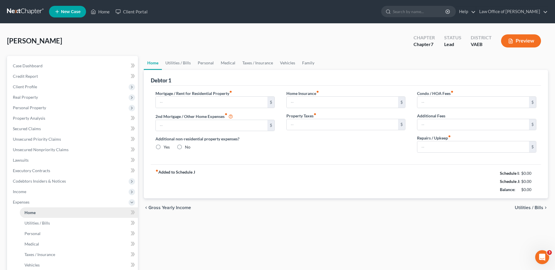
type input "1,505.00"
type input "0.00"
radio input "true"
type input "0.00"
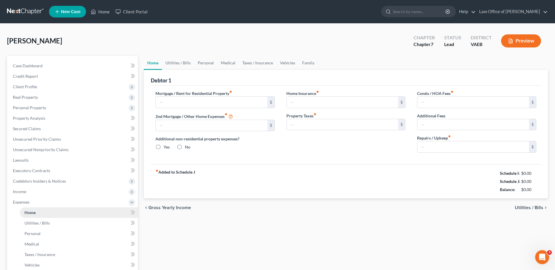
type input "0.00"
type input "20.00"
click at [105, 10] on link "Home" at bounding box center [100, 11] width 25 height 10
